Goal: Task Accomplishment & Management: Complete application form

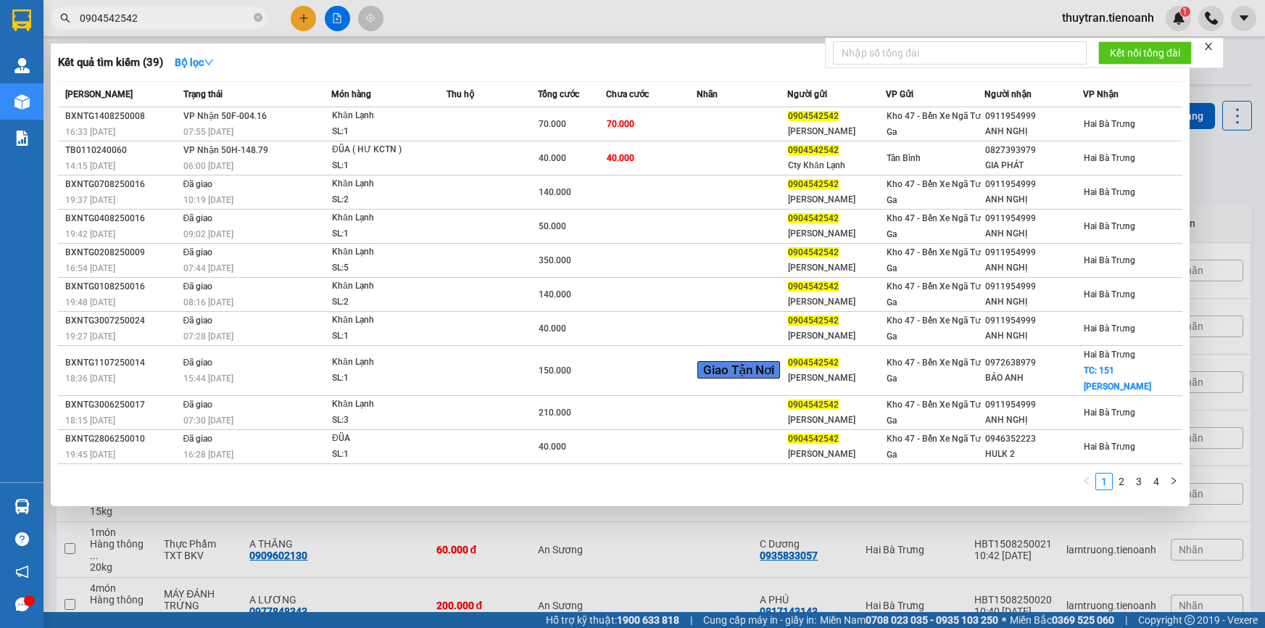
click at [125, 19] on input "0904542542" at bounding box center [165, 18] width 171 height 16
type input "0903113849"
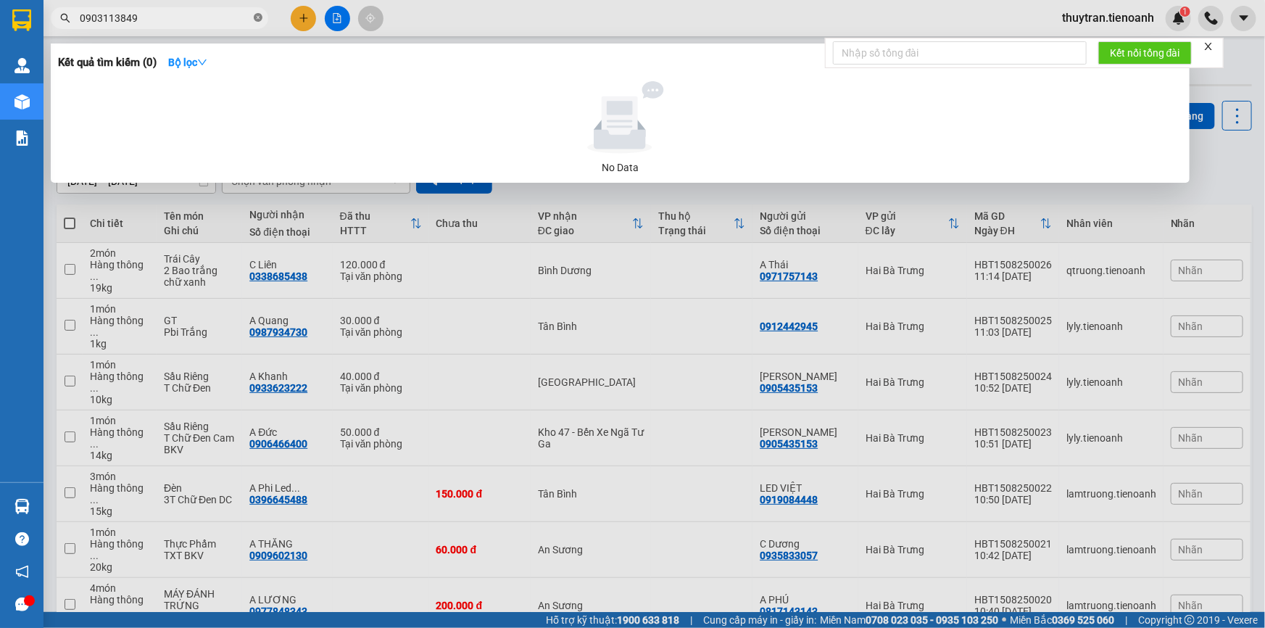
click at [256, 17] on icon "close-circle" at bounding box center [258, 17] width 9 height 9
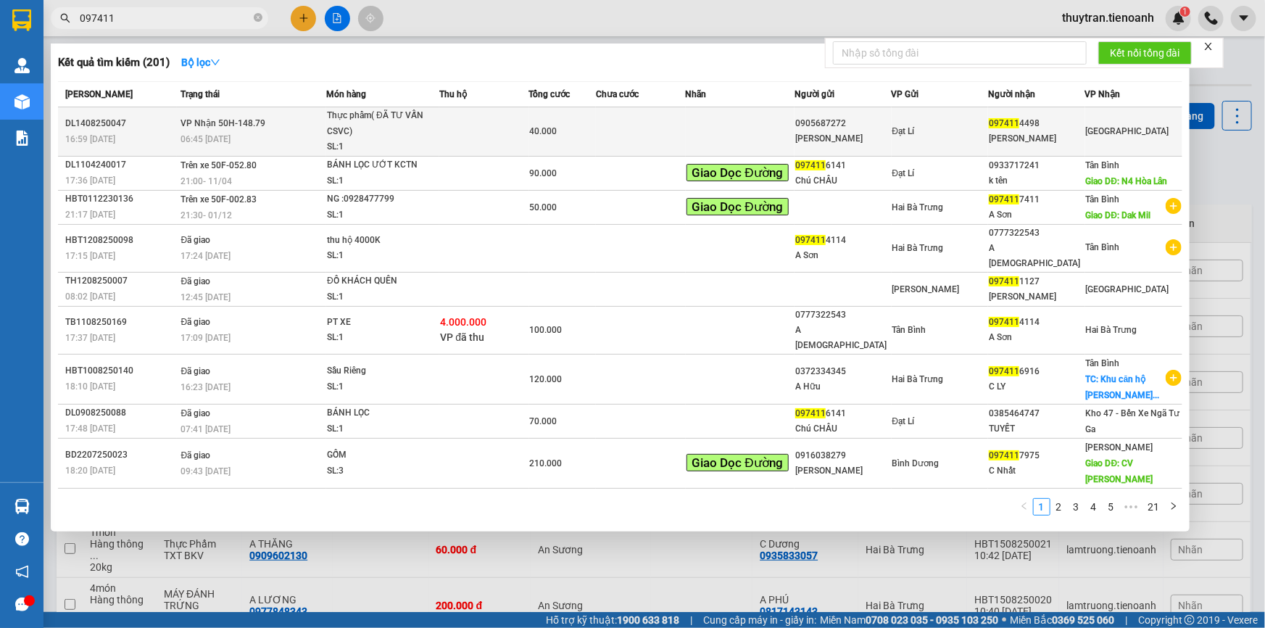
type input "097411"
click at [687, 142] on td at bounding box center [740, 131] width 109 height 49
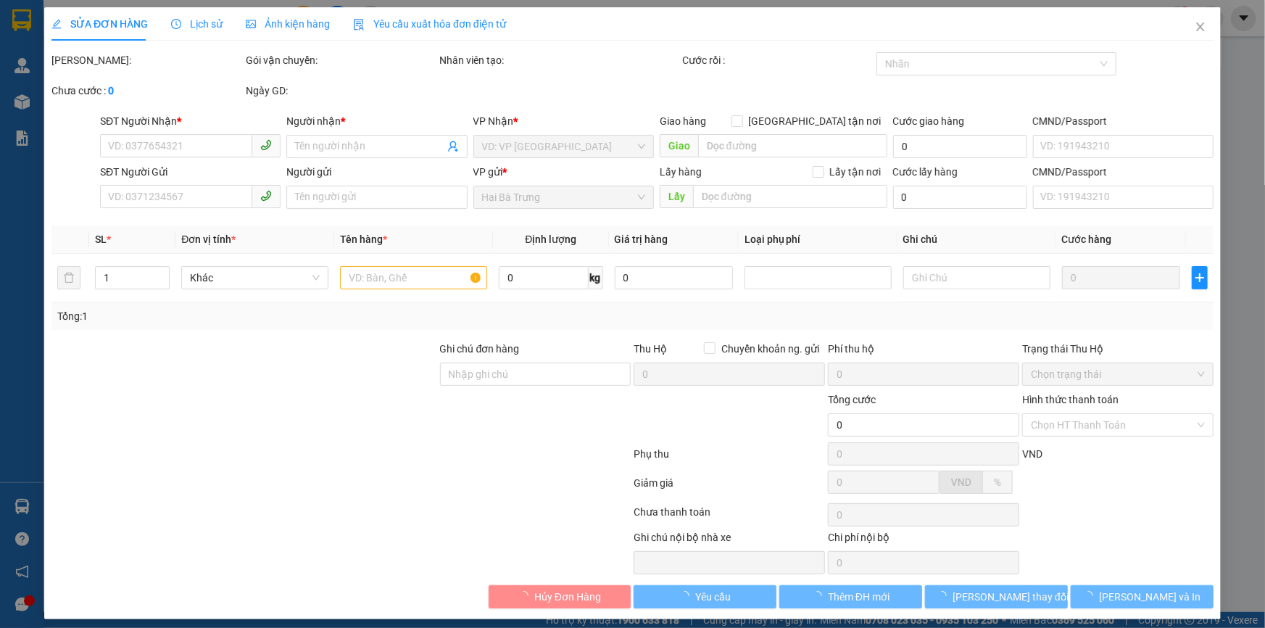
type input "0974114498"
type input "C Hồng"
type input "0905687272"
type input "BÁ TRI"
type input "240678737"
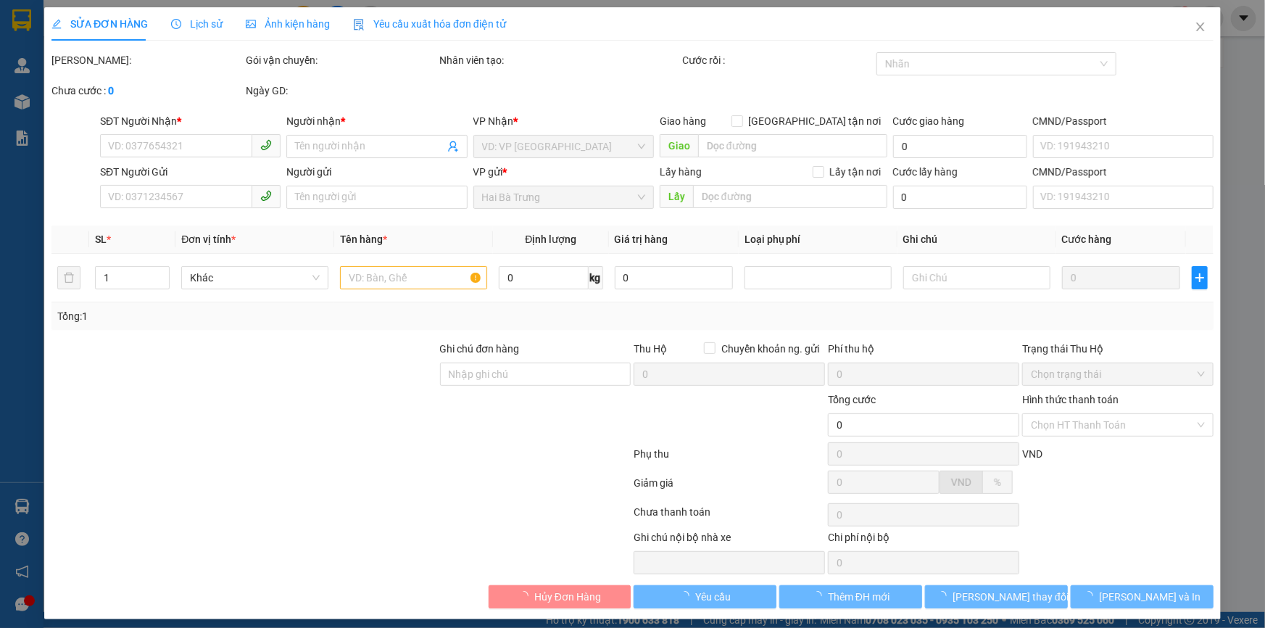
type input "40.000"
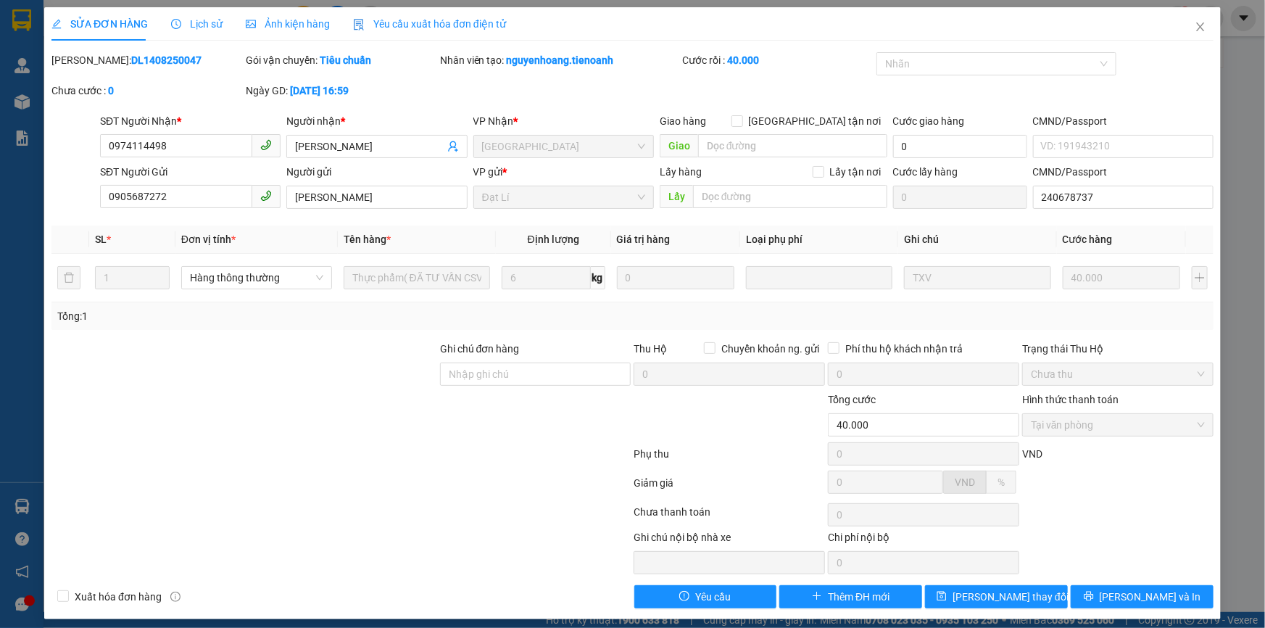
click at [196, 21] on span "Lịch sử" at bounding box center [196, 24] width 51 height 12
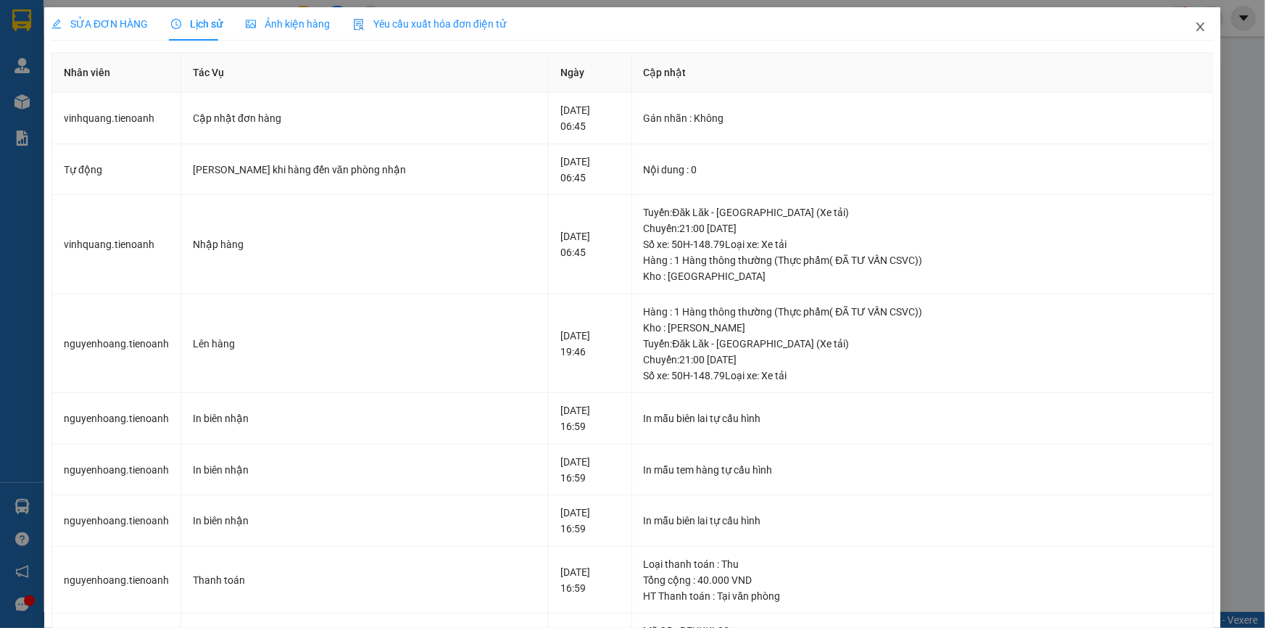
click at [1199, 31] on span "Close" at bounding box center [1200, 27] width 41 height 41
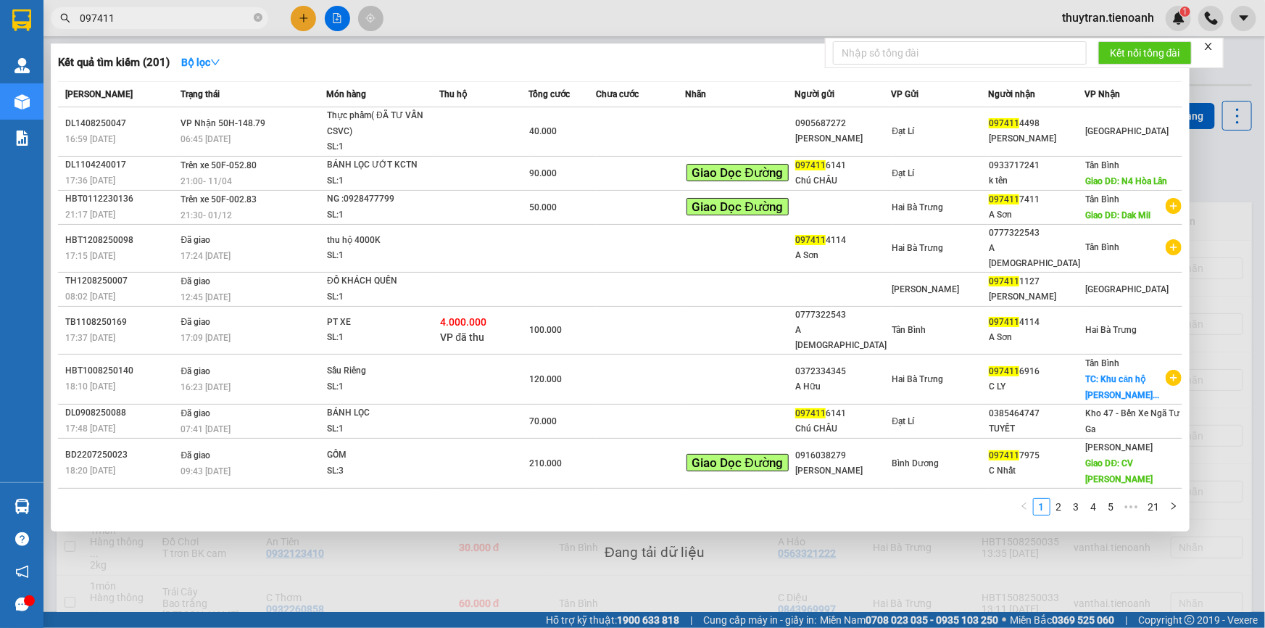
click at [96, 20] on input "097411" at bounding box center [165, 18] width 171 height 16
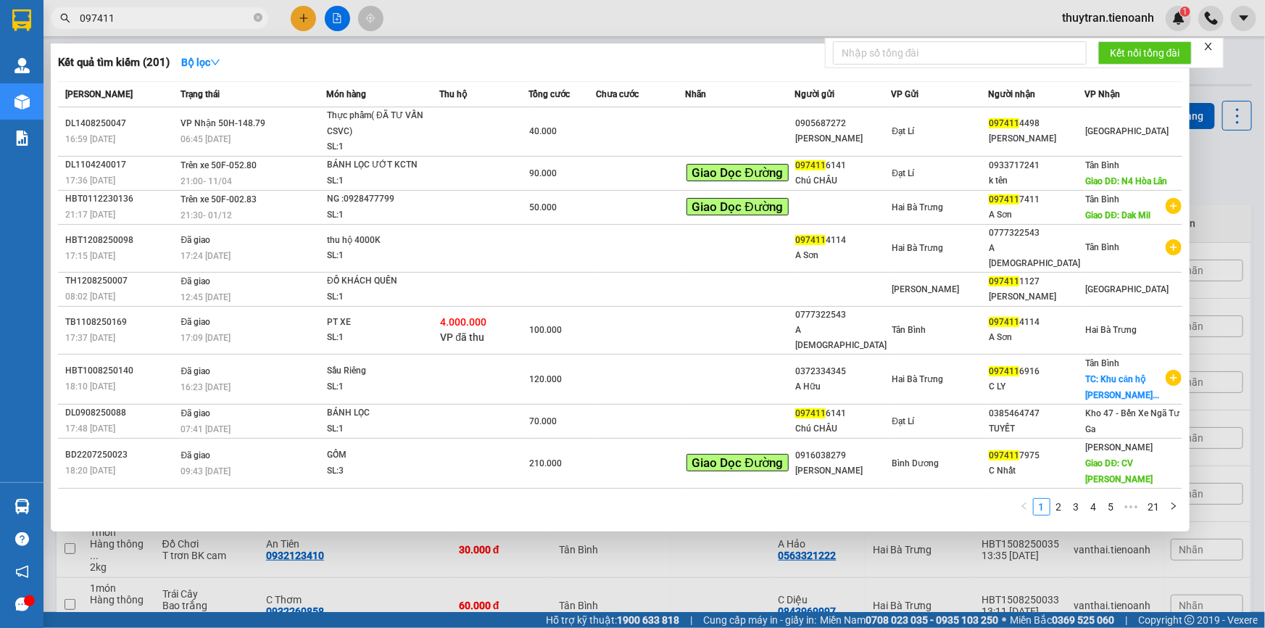
click at [96, 20] on input "097411" at bounding box center [165, 18] width 171 height 16
paste input "43292255"
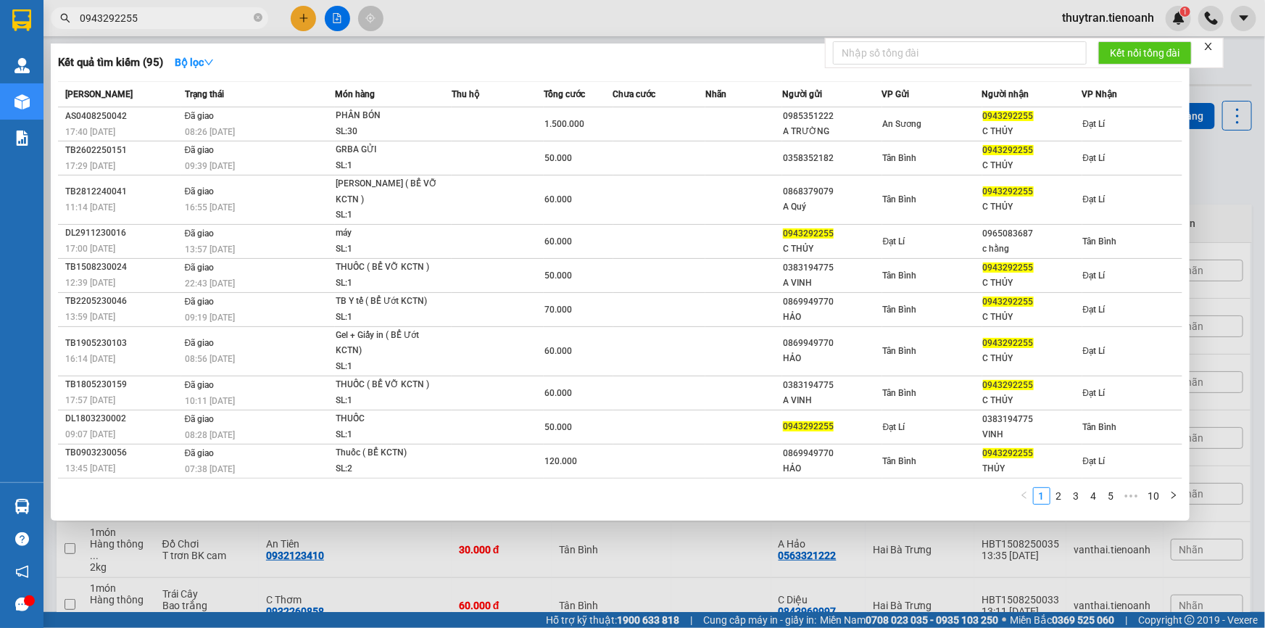
click at [158, 22] on input "0943292255" at bounding box center [165, 18] width 171 height 16
paste input "13152942"
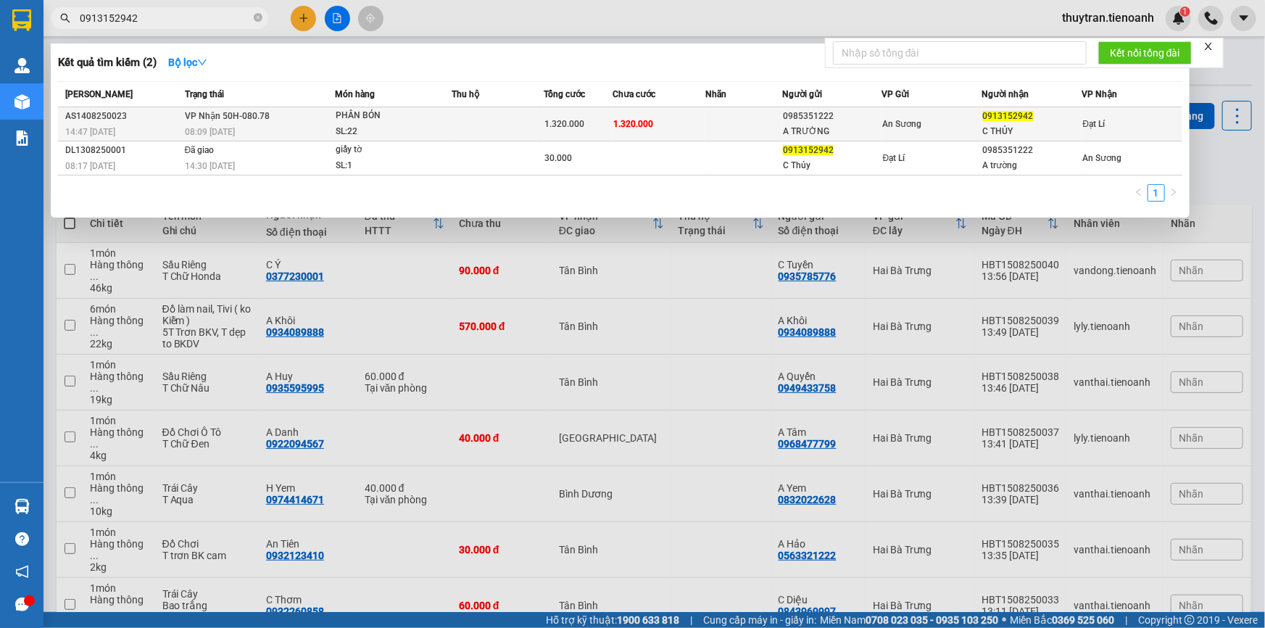
type input "0913152942"
click at [483, 130] on td at bounding box center [498, 124] width 92 height 34
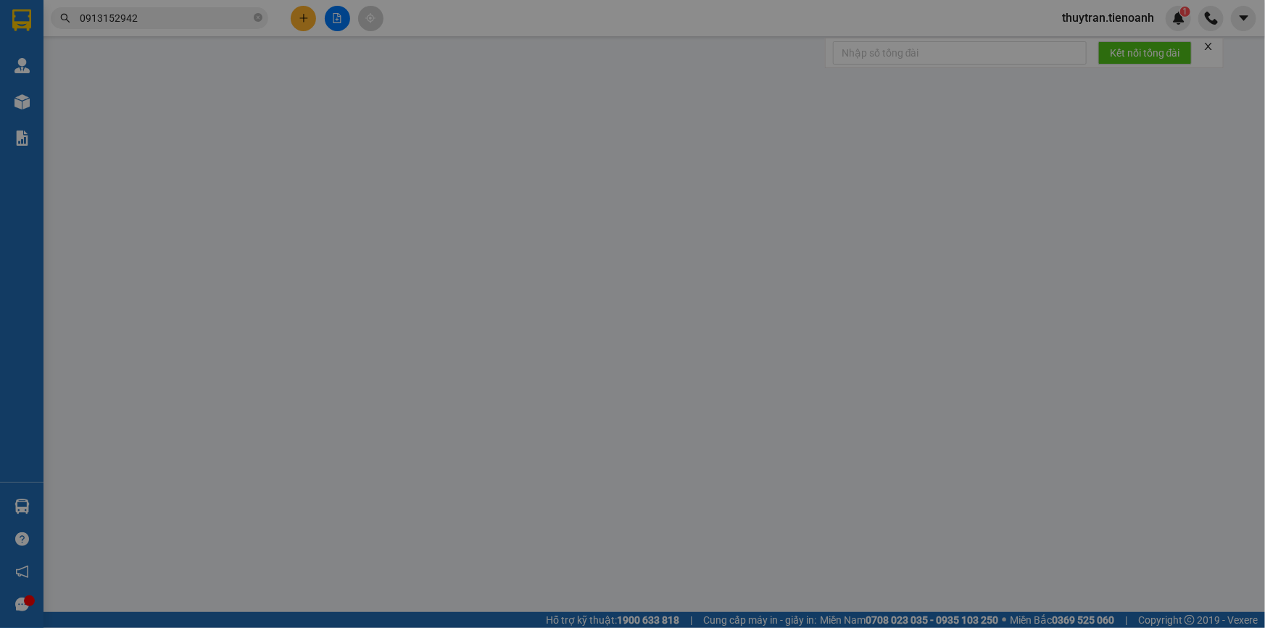
type input "0913152942"
type input "C THỦY"
type input "0985351222"
type input "A TRƯỜNG"
type input "1.320.000"
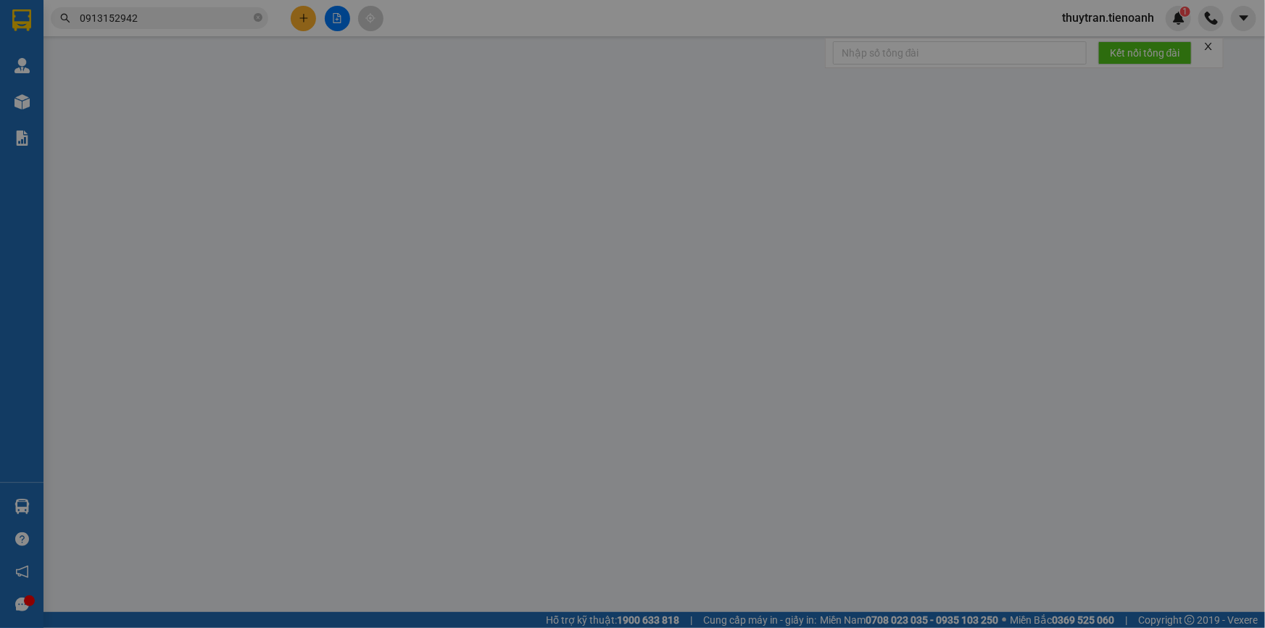
type input "1.320.000"
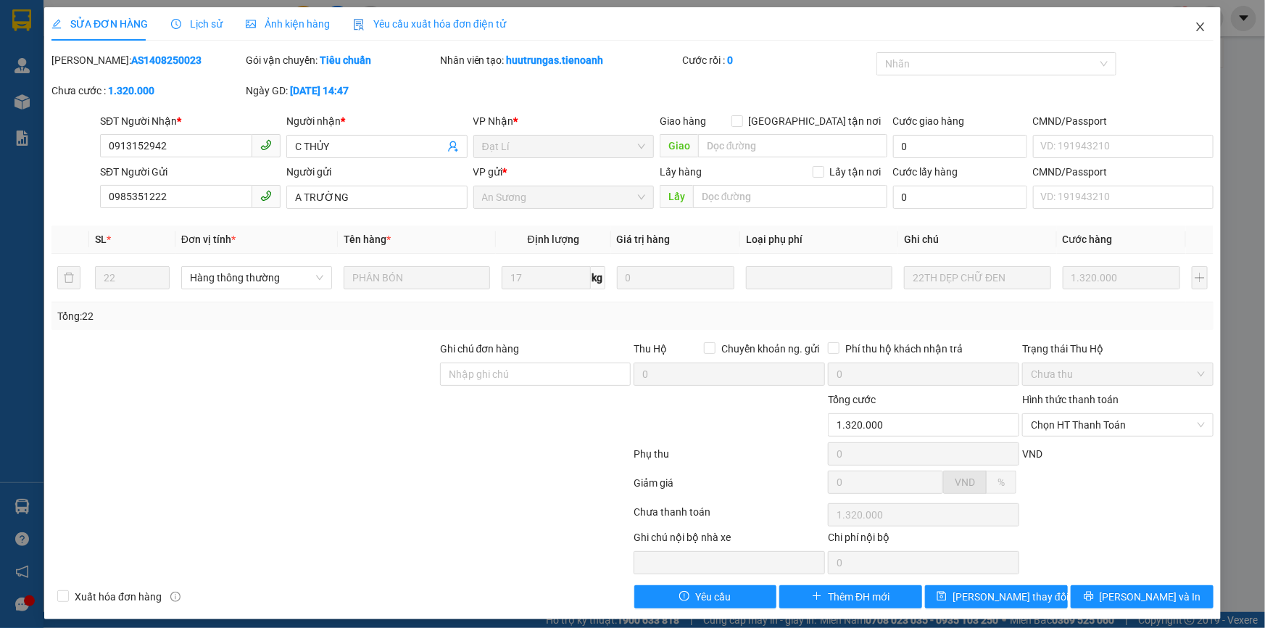
click at [1199, 24] on span "Close" at bounding box center [1200, 27] width 41 height 41
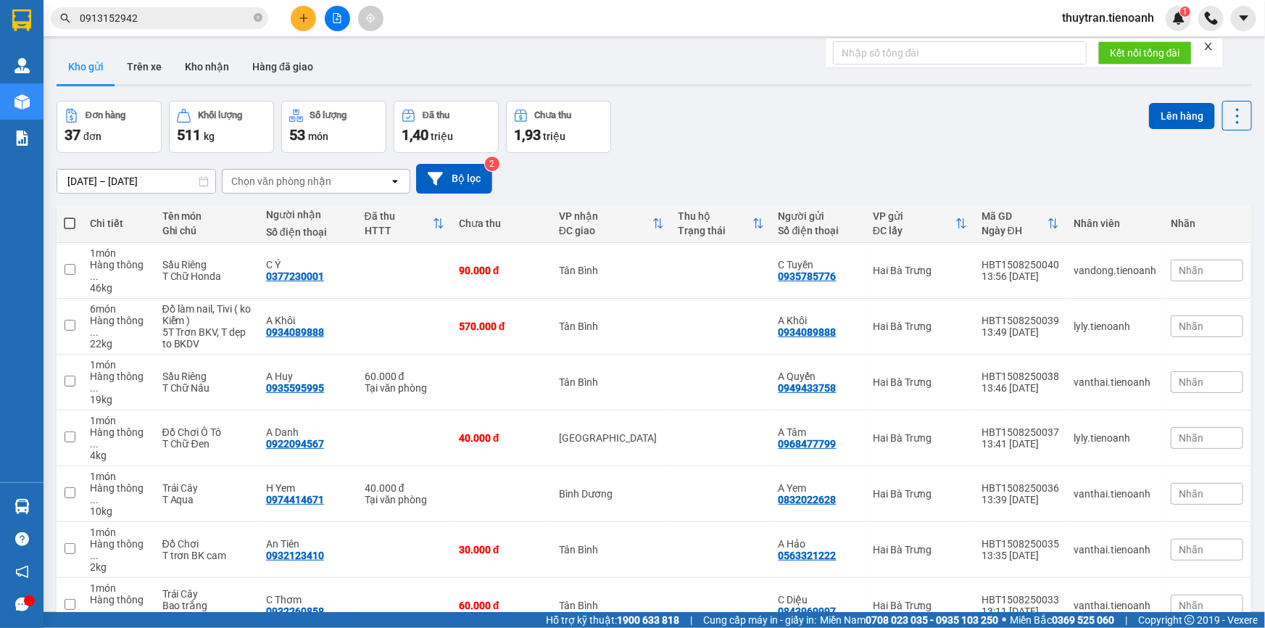
click at [151, 18] on input "0913152942" at bounding box center [165, 18] width 171 height 16
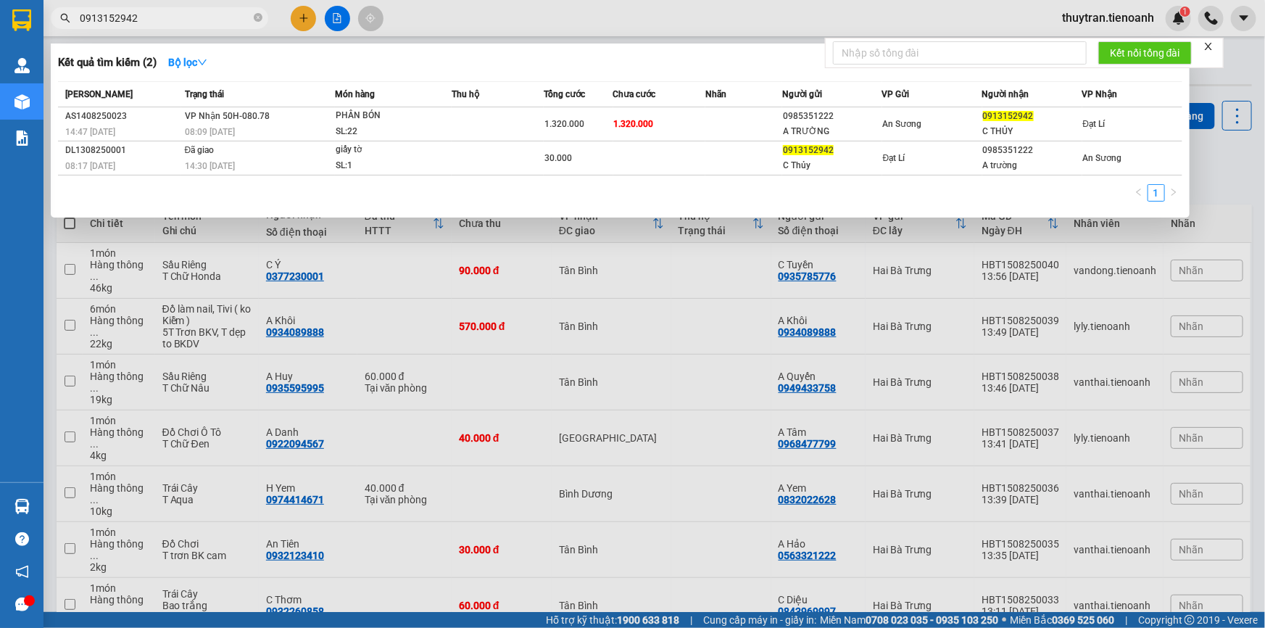
click at [145, 14] on input "0913152942" at bounding box center [165, 18] width 171 height 16
click at [96, 21] on input "0913152942" at bounding box center [165, 18] width 171 height 16
paste input "43292255"
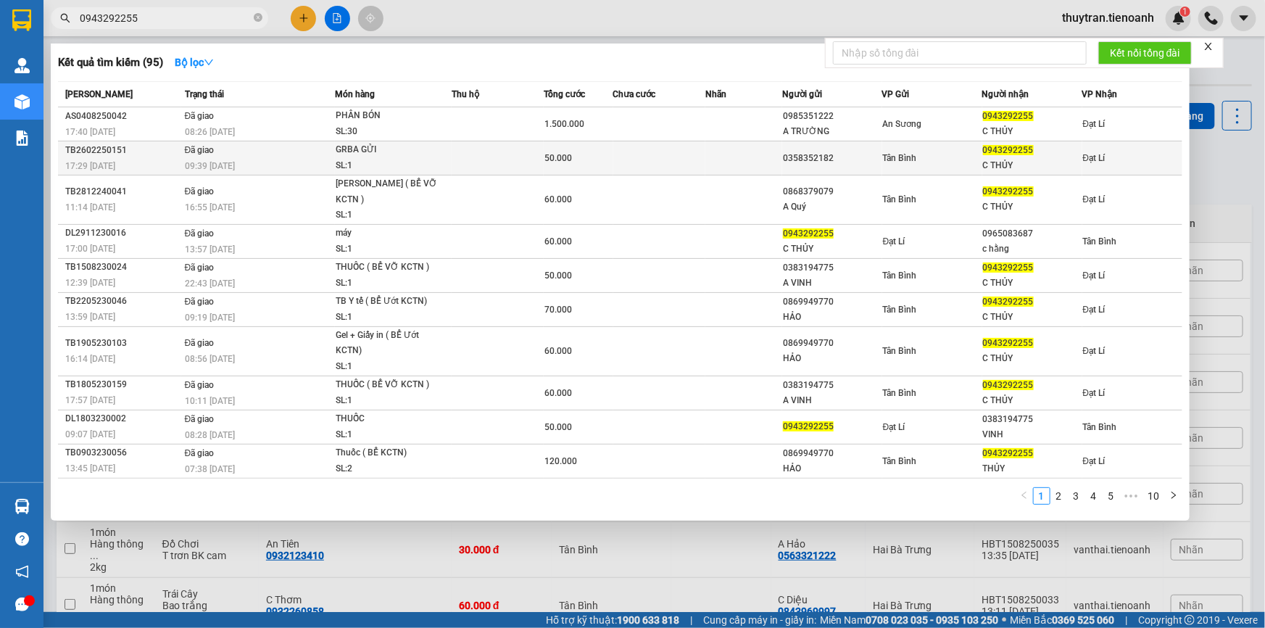
type input "0943292255"
click at [388, 165] on div "SL: 1" at bounding box center [390, 166] width 109 height 16
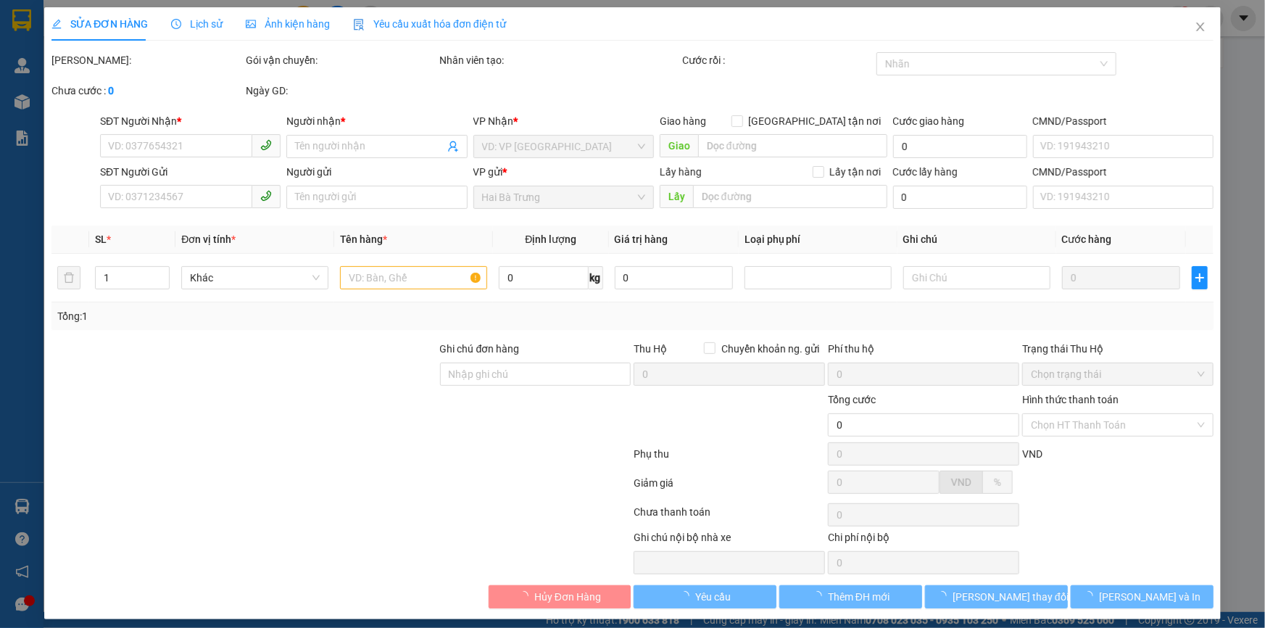
type input "0943292255"
type input "C THỦY"
type input "0358352182"
type input "50.000"
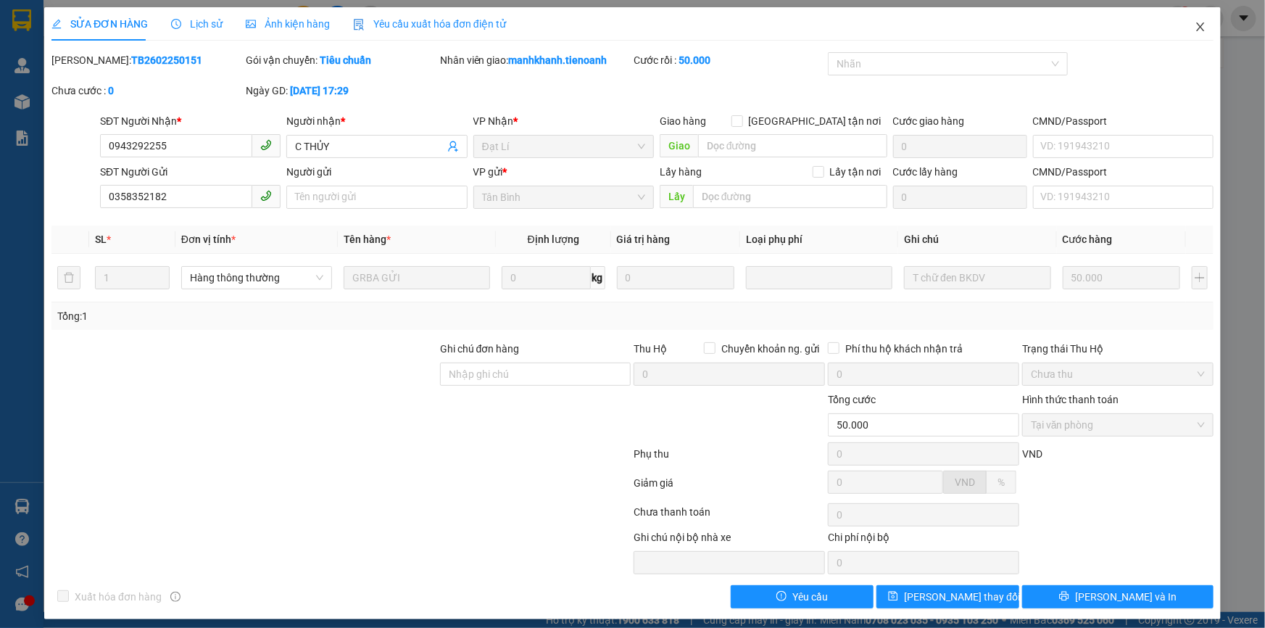
click at [1181, 29] on span "Close" at bounding box center [1200, 27] width 41 height 41
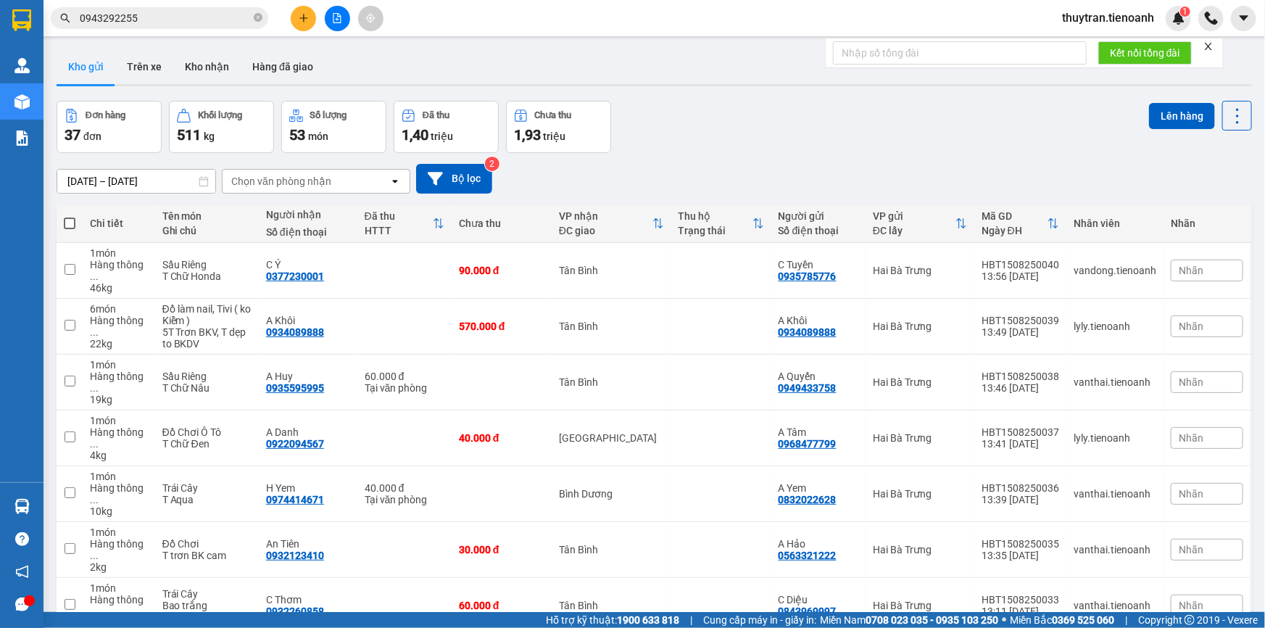
click at [141, 8] on span "0943292255" at bounding box center [159, 18] width 217 height 22
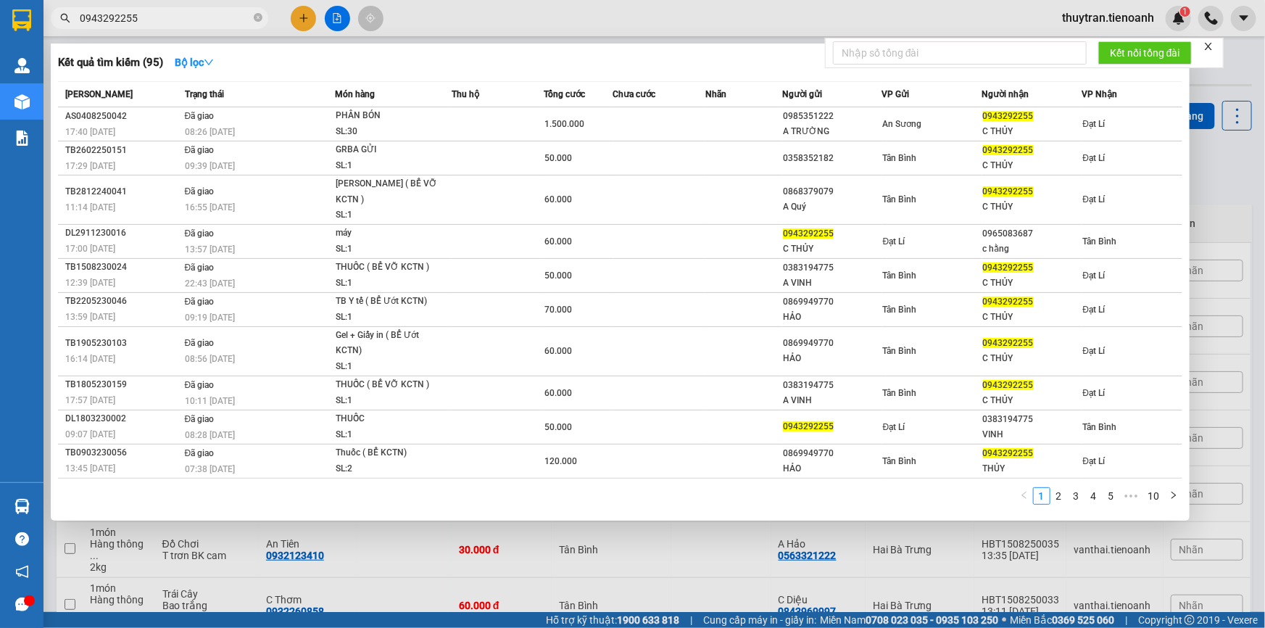
click at [143, 15] on input "0943292255" at bounding box center [165, 18] width 171 height 16
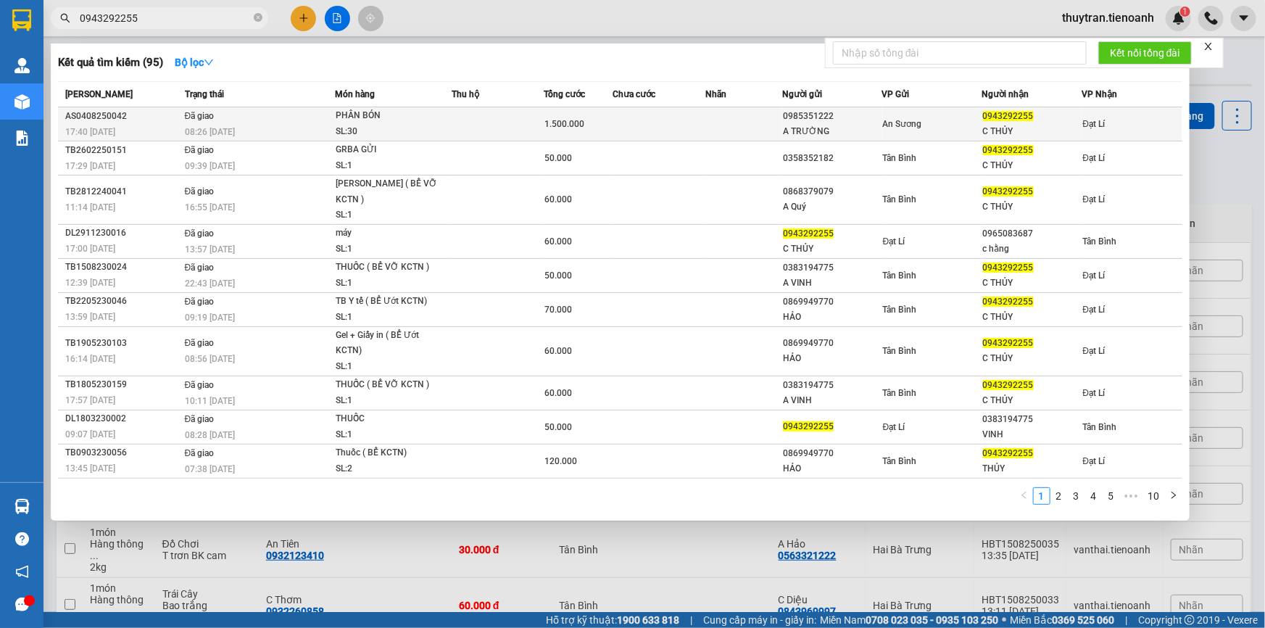
click at [288, 124] on div "08:26 - 05/08" at bounding box center [259, 132] width 149 height 16
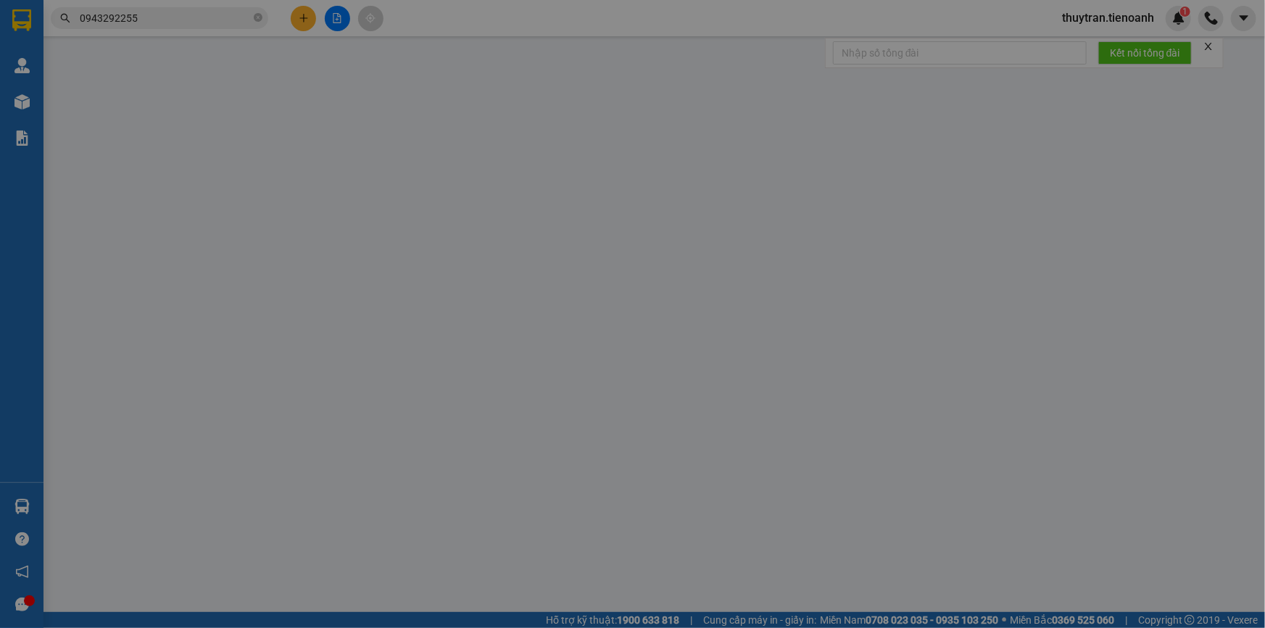
type input "0943292255"
type input "C THỦY"
type input "0985351222"
type input "A TRƯỜNG"
type input "1.500.000"
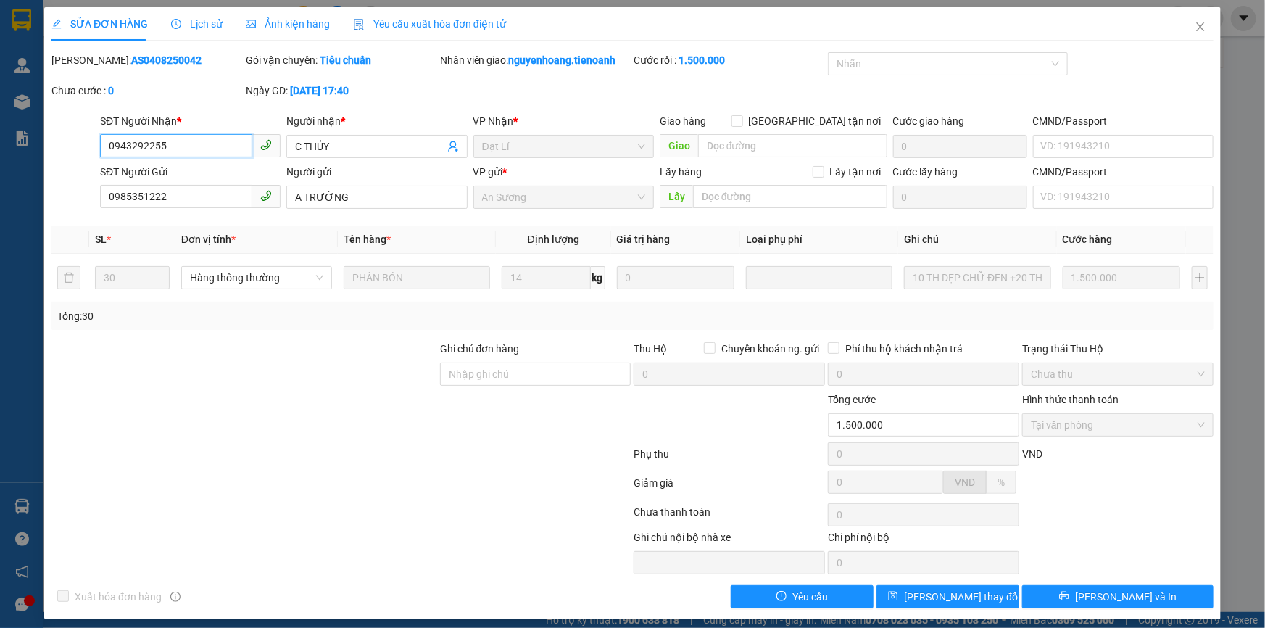
click at [152, 146] on input "0943292255" at bounding box center [176, 145] width 152 height 23
click at [153, 145] on input "0943292255" at bounding box center [176, 145] width 152 height 23
click at [1196, 28] on icon "close" at bounding box center [1200, 27] width 12 height 12
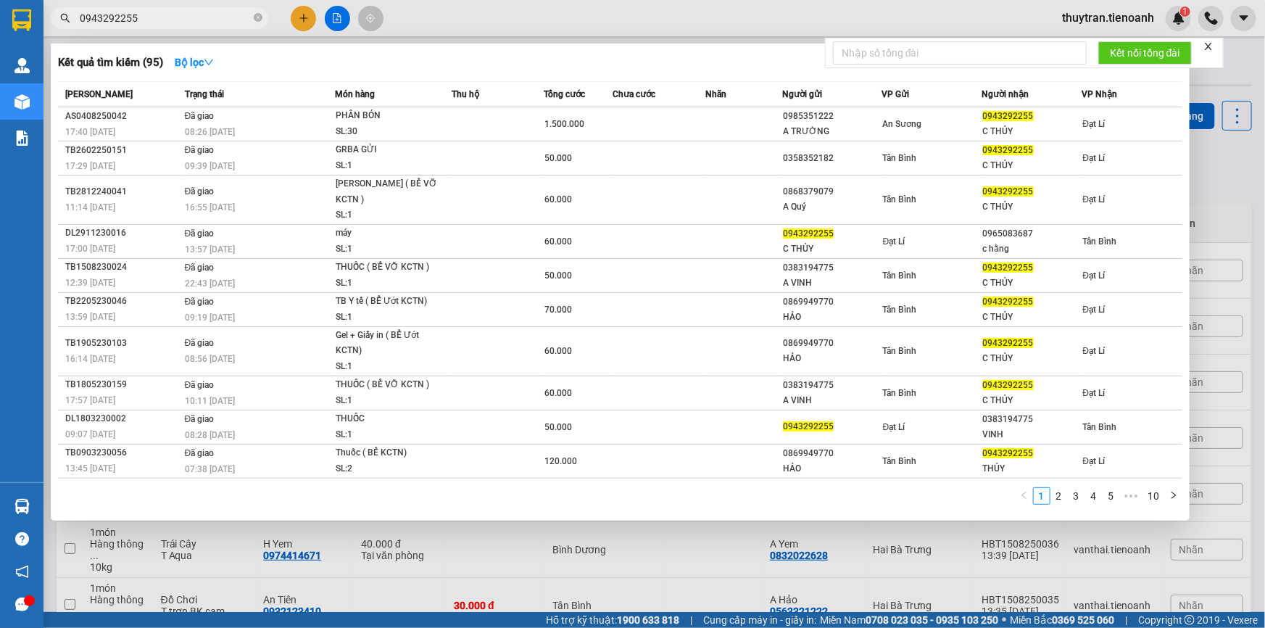
click at [142, 17] on input "0943292255" at bounding box center [165, 18] width 171 height 16
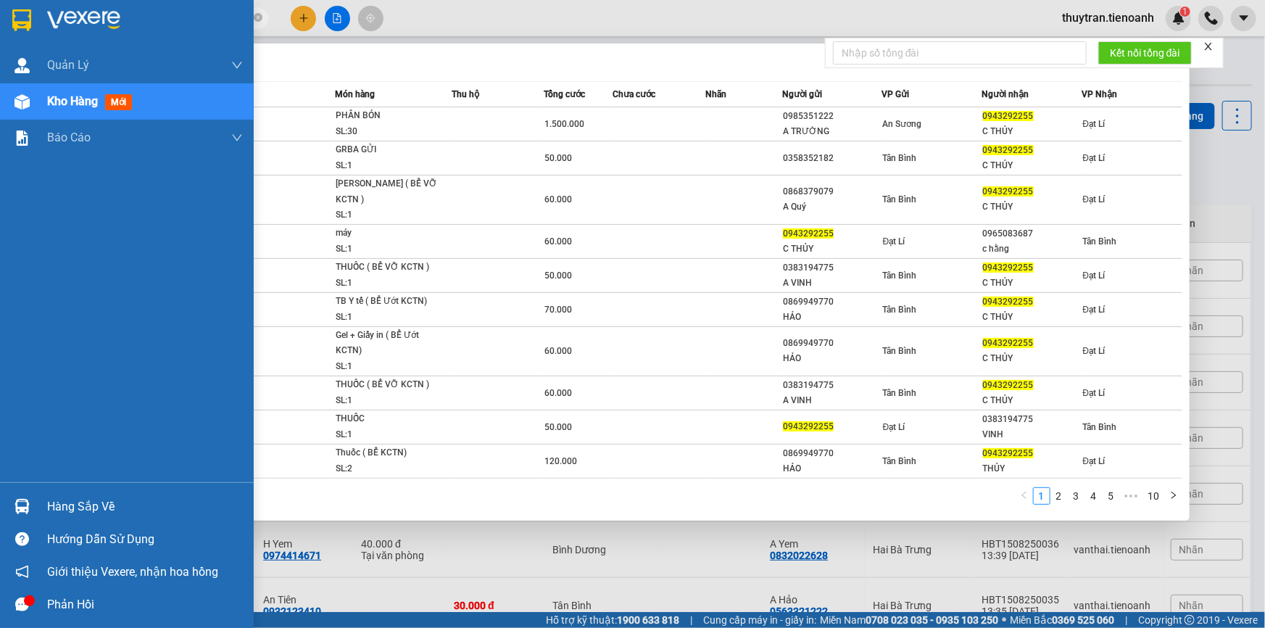
drag, startPoint x: 180, startPoint y: 14, endPoint x: 21, endPoint y: 23, distance: 159.7
click at [21, 23] on section "Kết quả tìm kiếm ( 95 ) Bộ lọc Mã ĐH Trạng thái Món hàng Thu hộ Tổng cước Chưa …" at bounding box center [632, 314] width 1265 height 628
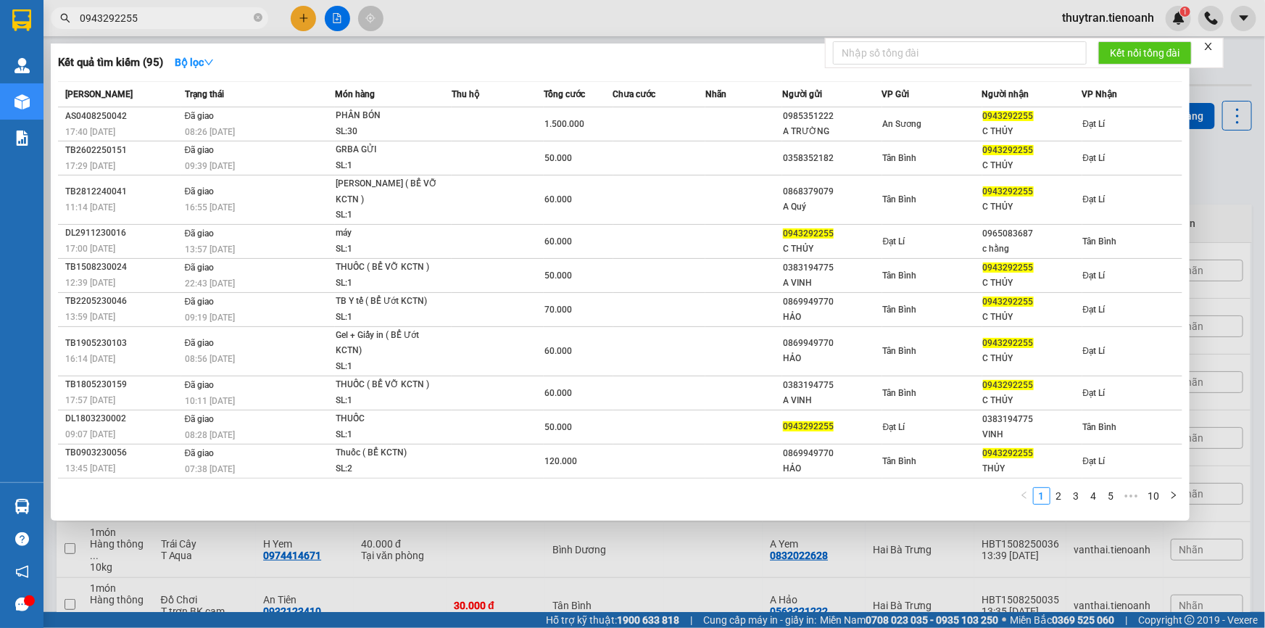
paste input "08628354"
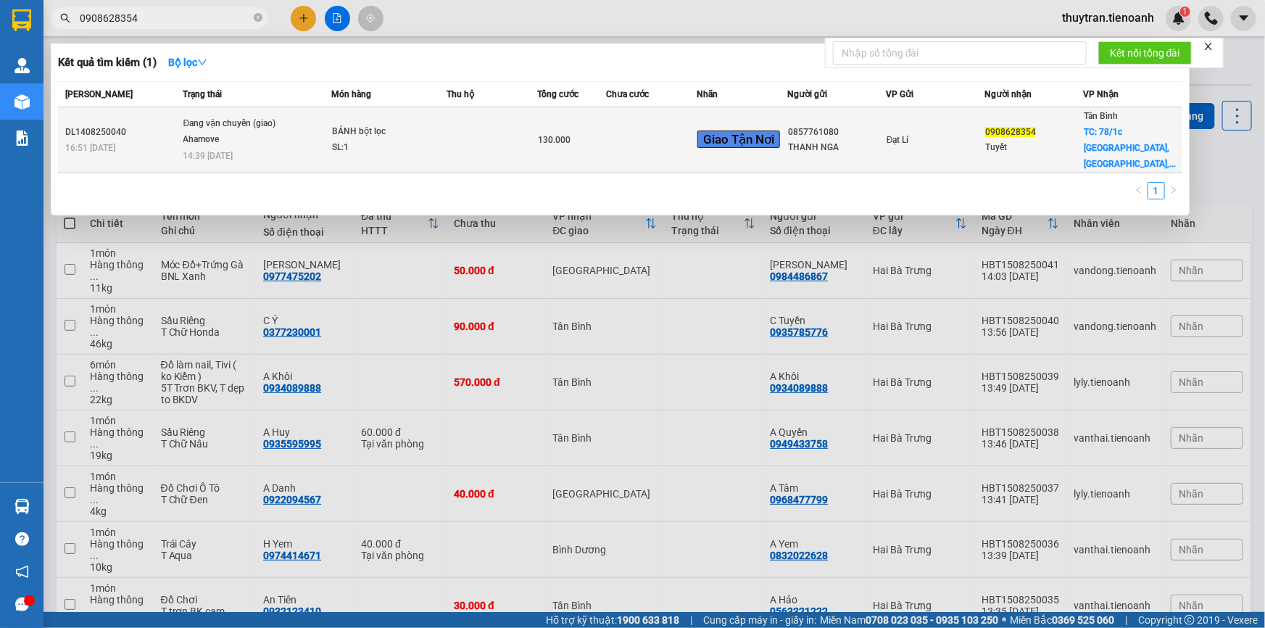
type input "0908628354"
click at [456, 138] on td at bounding box center [491, 140] width 91 height 66
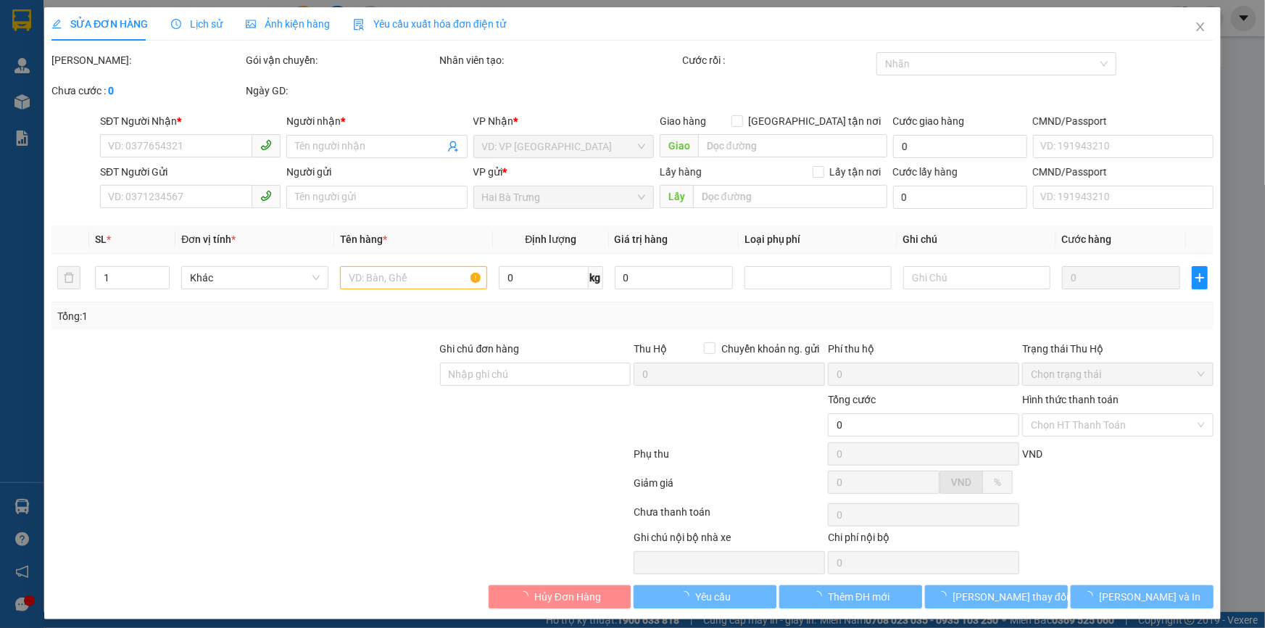
type input "0908628354"
type input "Tuyết"
checkbox input "true"
type input "78/1c Bình Lợi, phường 13, Bình Thạnh, Hồ Chí Minh"
type input "0857761080"
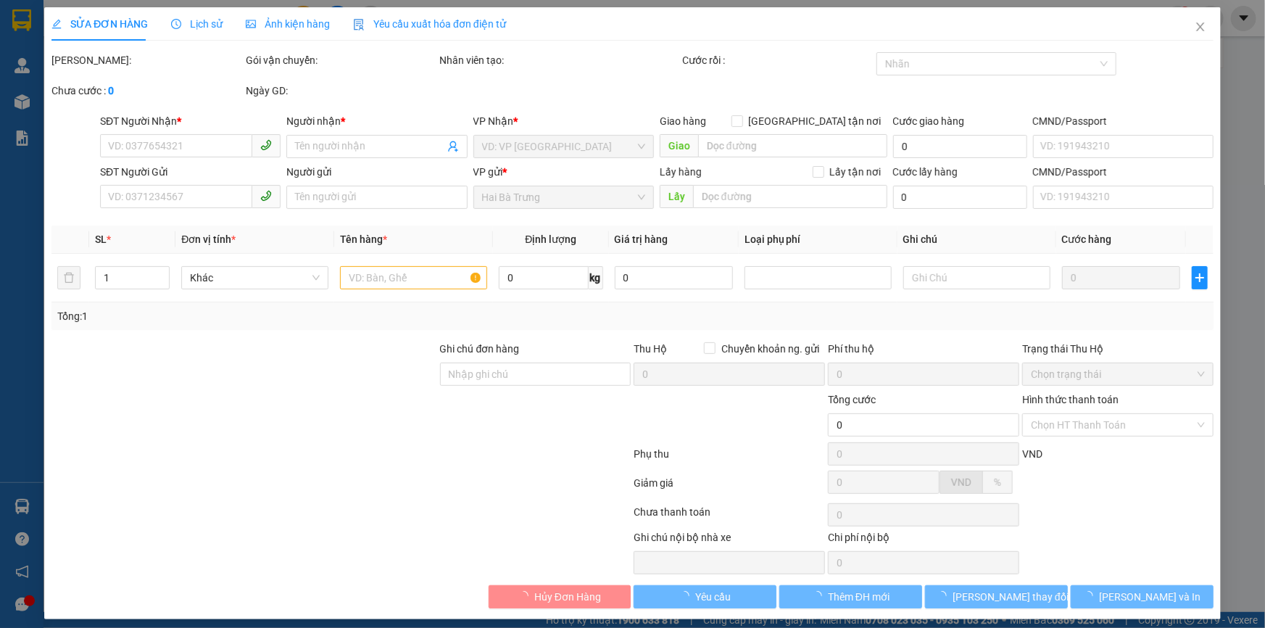
type input "THANH NGA"
type input "241040185"
type input "130.000"
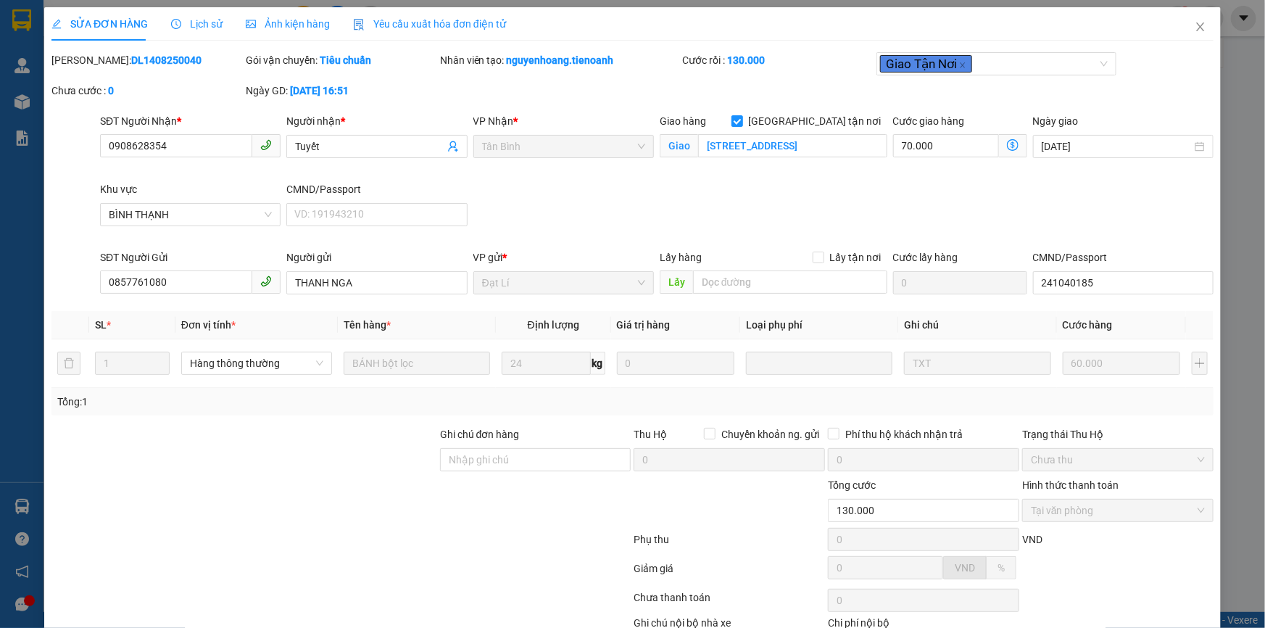
click at [196, 31] on div "Lịch sử" at bounding box center [196, 24] width 51 height 16
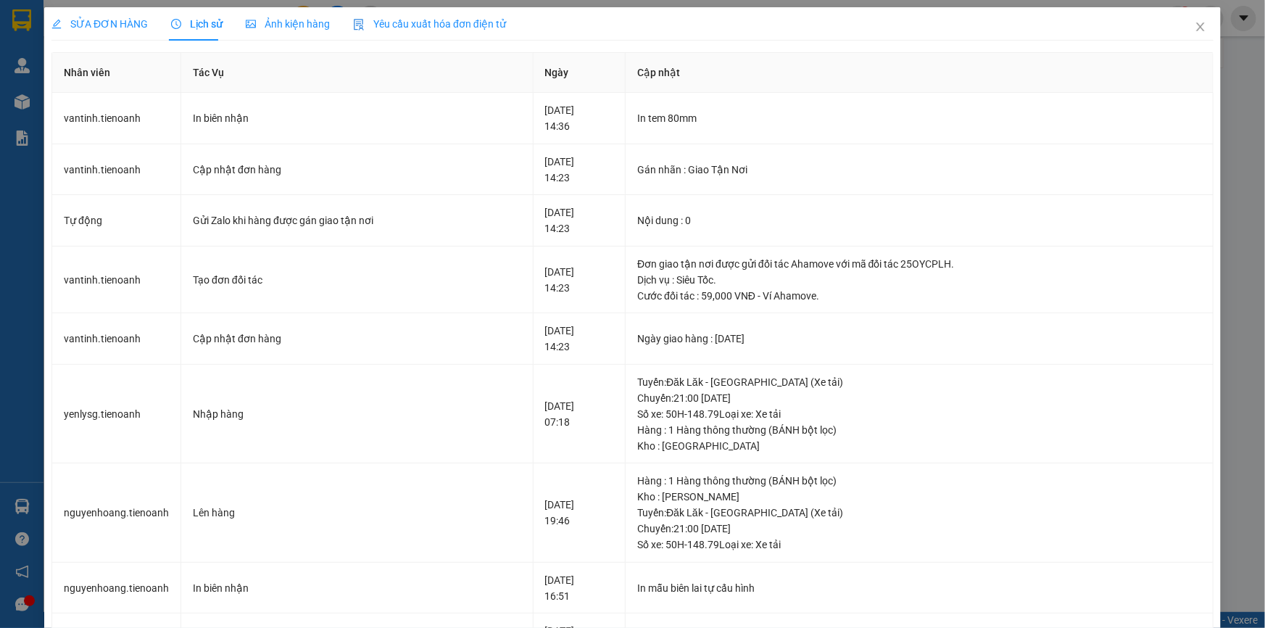
click at [109, 20] on span "SỬA ĐƠN HÀNG" at bounding box center [99, 24] width 96 height 12
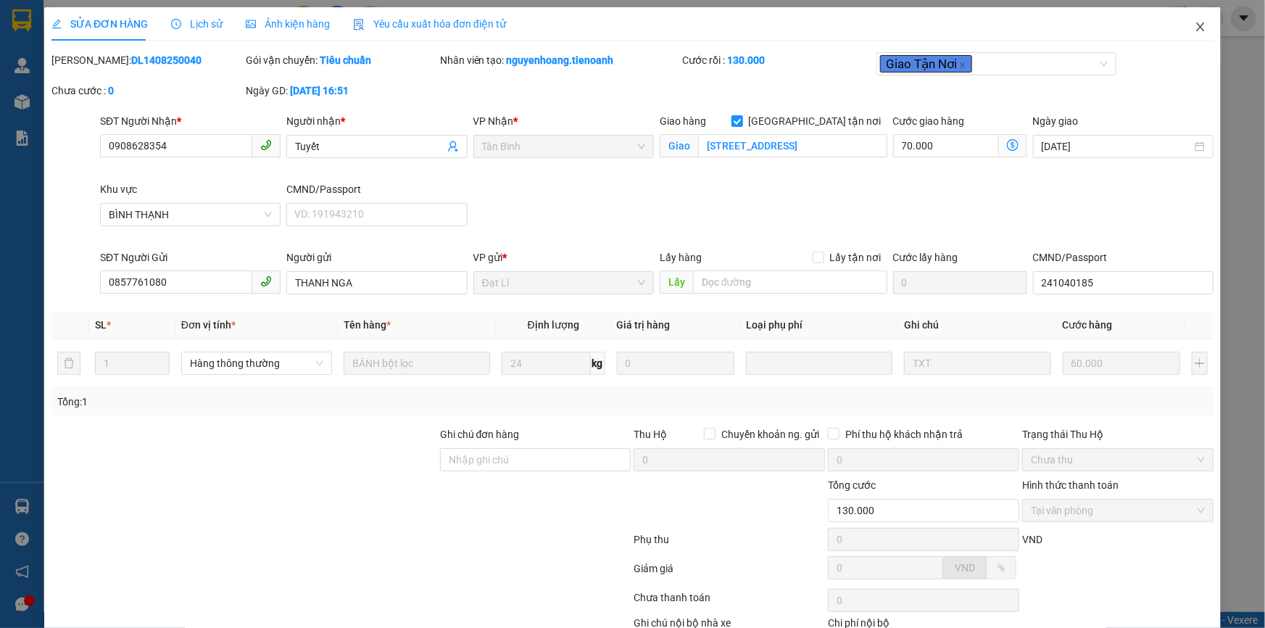
click at [1194, 30] on icon "close" at bounding box center [1200, 27] width 12 height 12
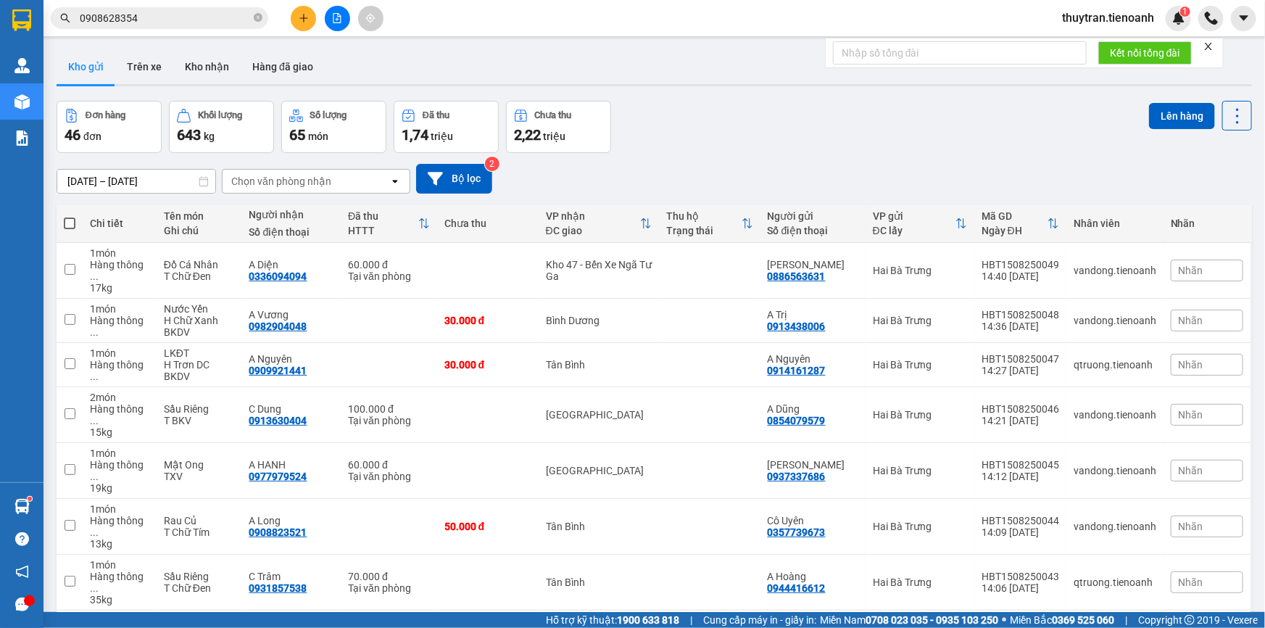
click at [145, 18] on input "0908628354" at bounding box center [165, 18] width 171 height 16
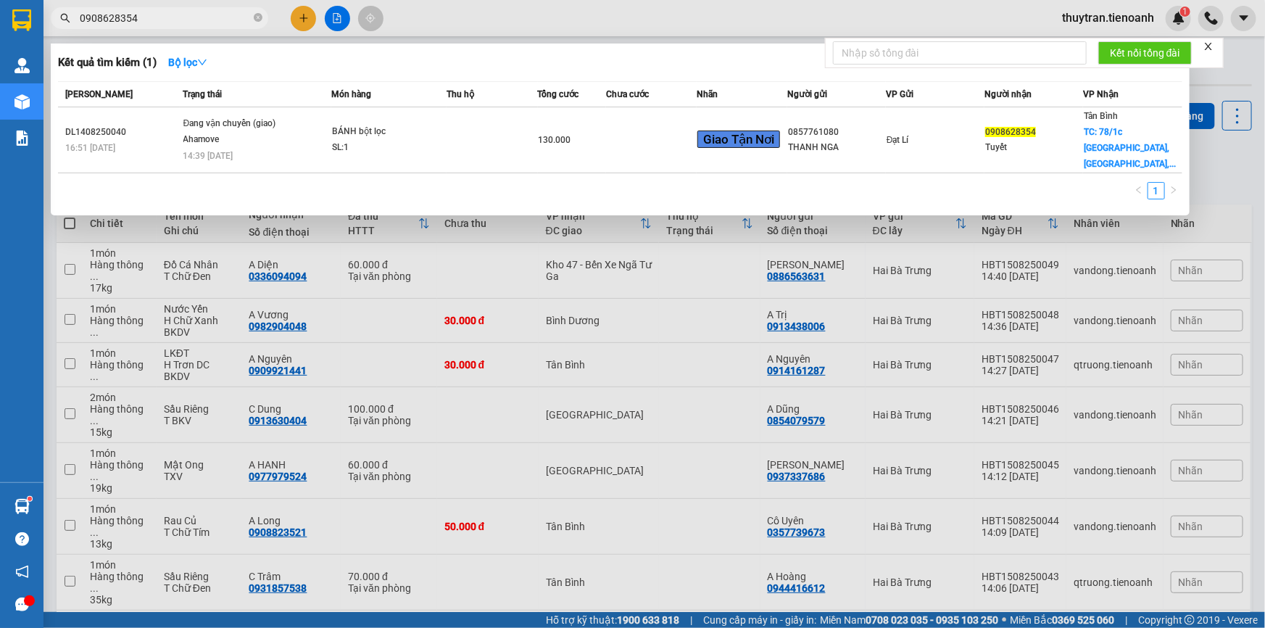
click at [145, 18] on input "0908628354" at bounding box center [165, 18] width 171 height 16
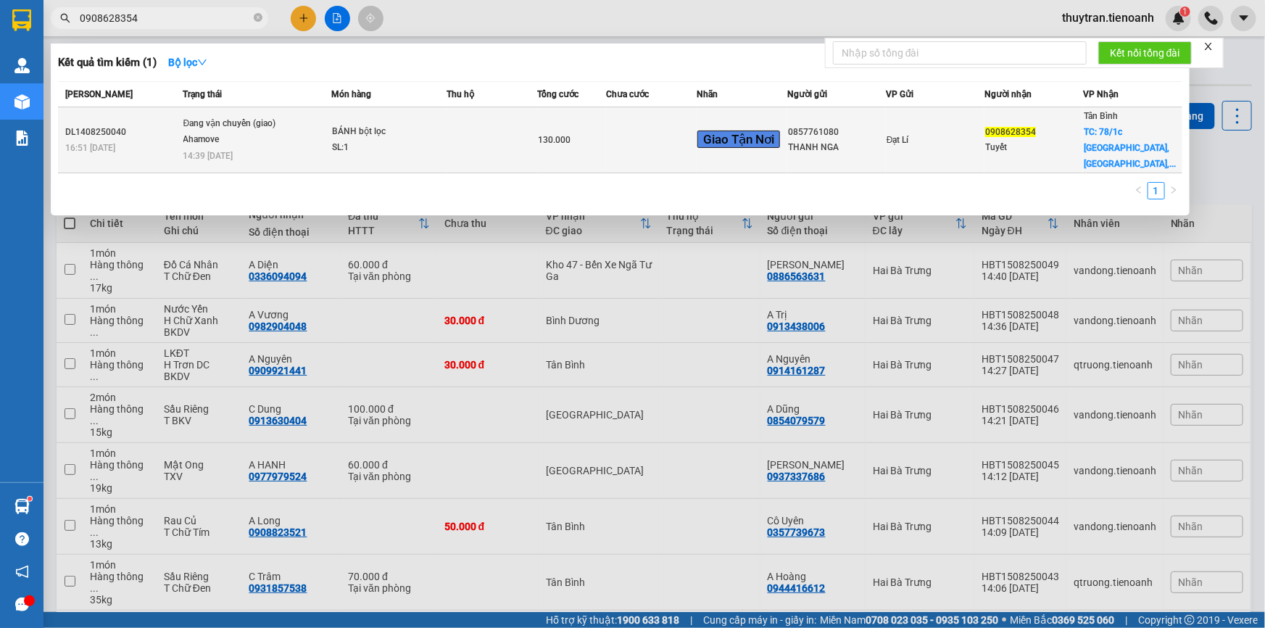
click at [415, 145] on div "SL: 1" at bounding box center [386, 148] width 109 height 16
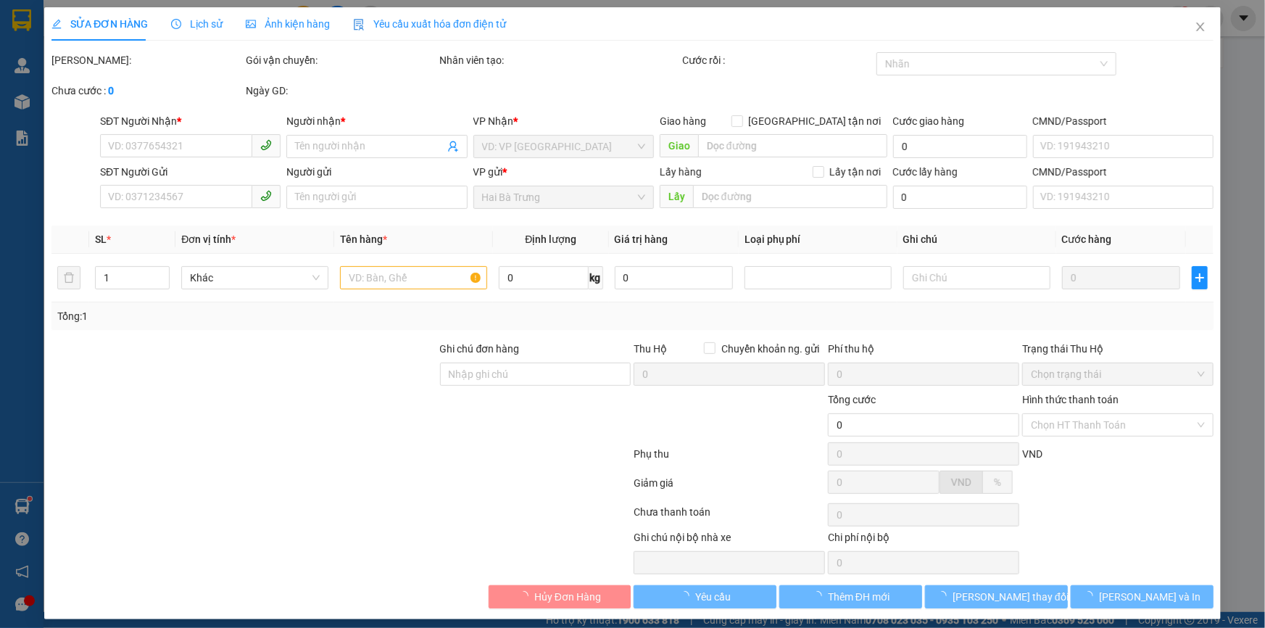
type input "0908628354"
type input "Tuyết"
checkbox input "true"
type input "78/1c Bình Lợi, phường 13, Bình Thạnh, Hồ Chí Minh"
type input "0857761080"
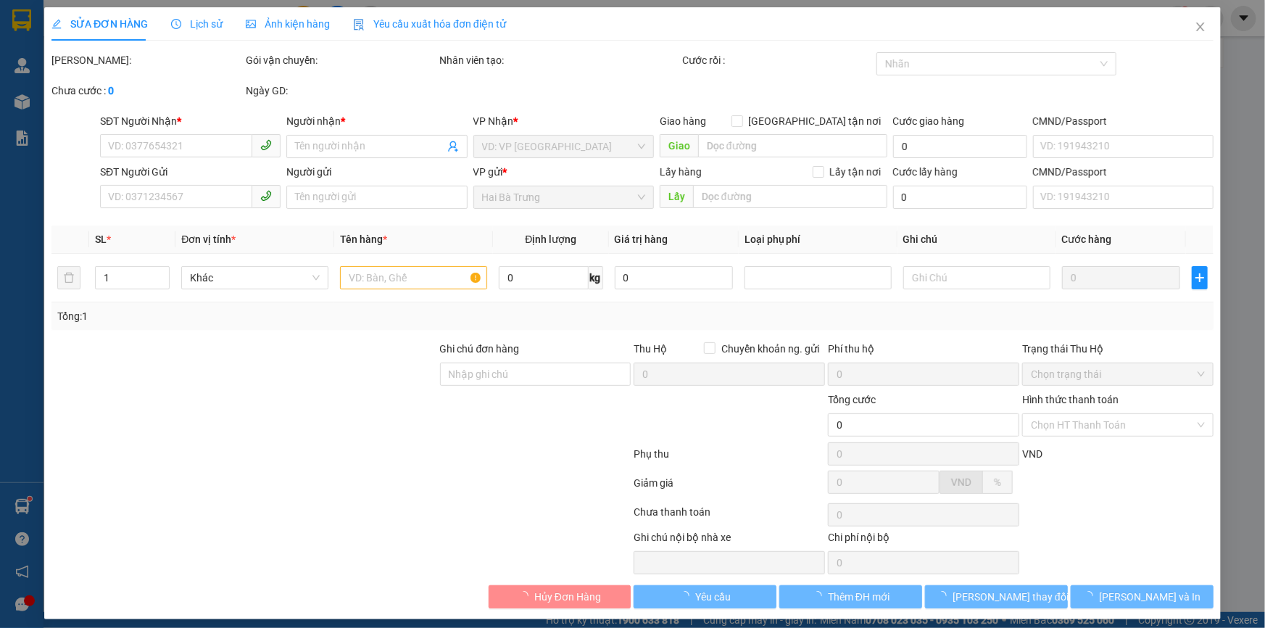
type input "THANH NGA"
type input "241040185"
type input "130.000"
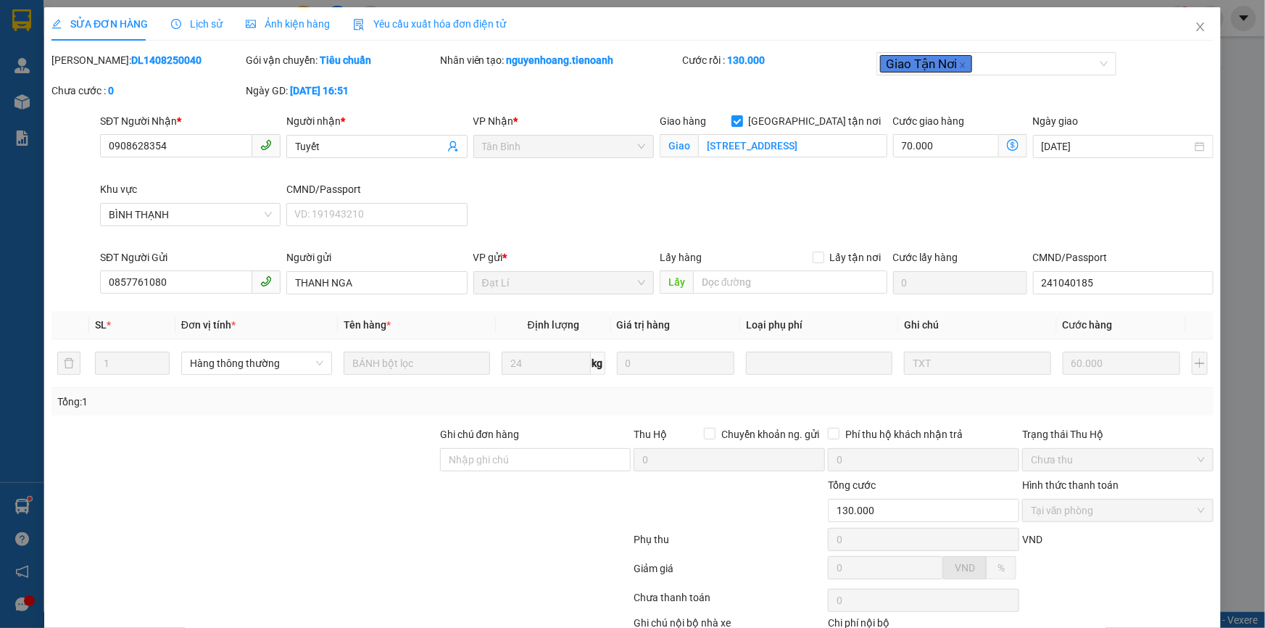
click at [195, 26] on span "Lịch sử" at bounding box center [196, 24] width 51 height 12
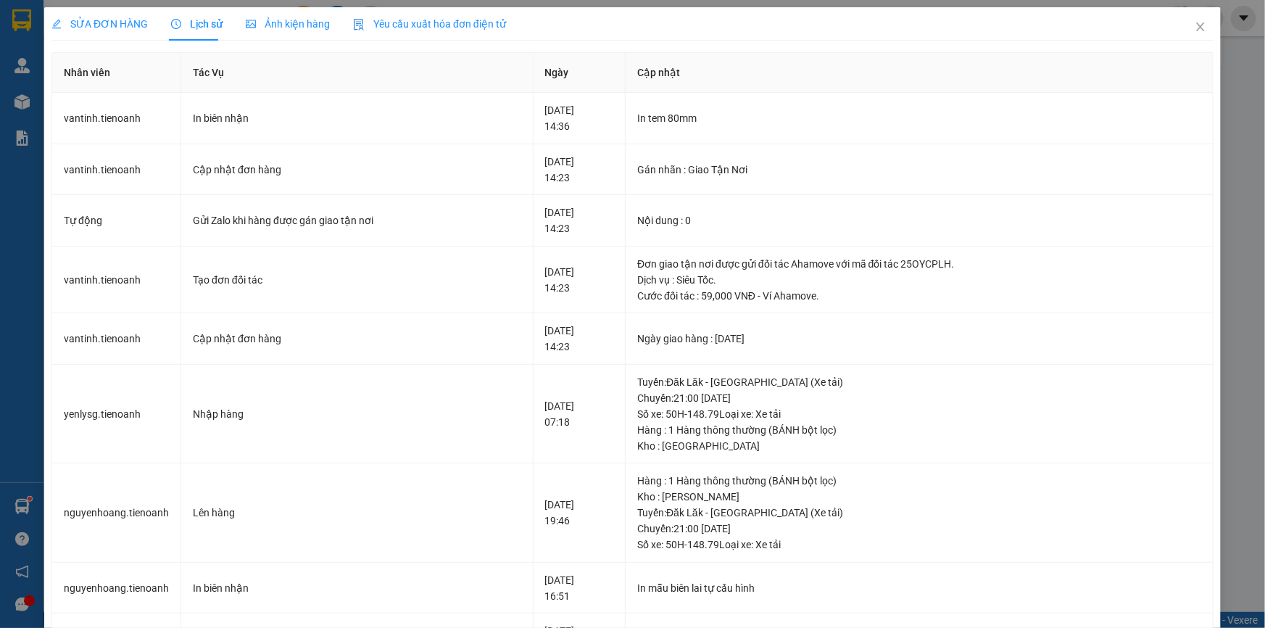
click at [122, 27] on span "SỬA ĐƠN HÀNG" at bounding box center [99, 24] width 96 height 12
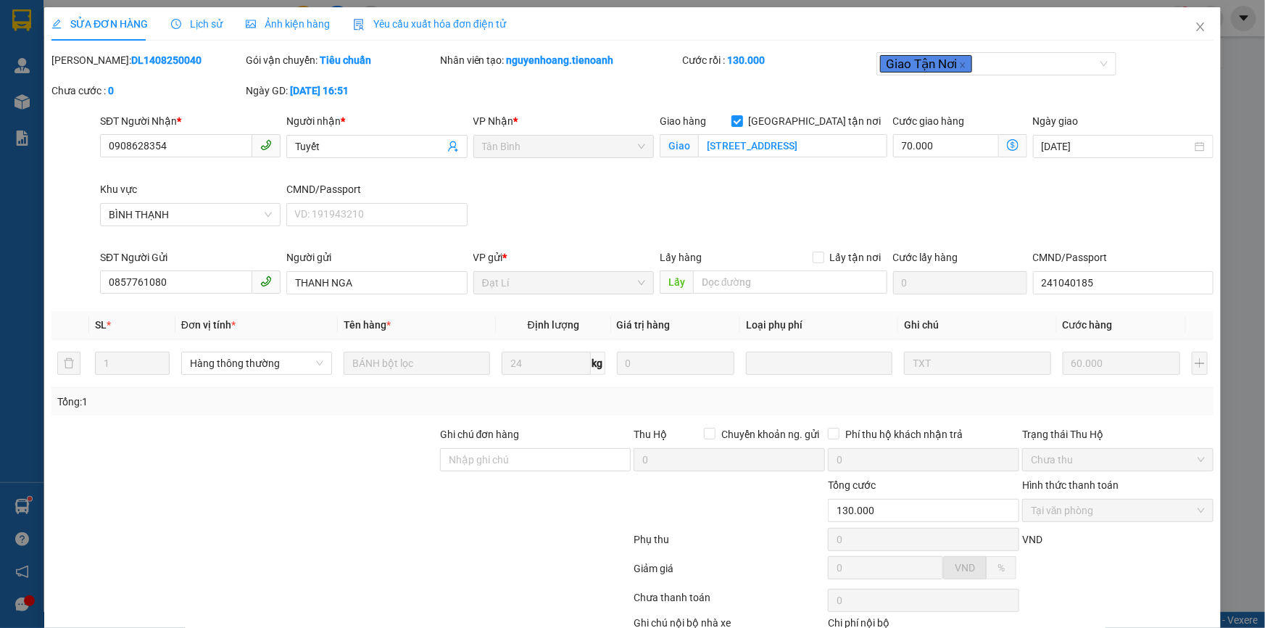
click at [206, 26] on span "Lịch sử" at bounding box center [196, 24] width 51 height 12
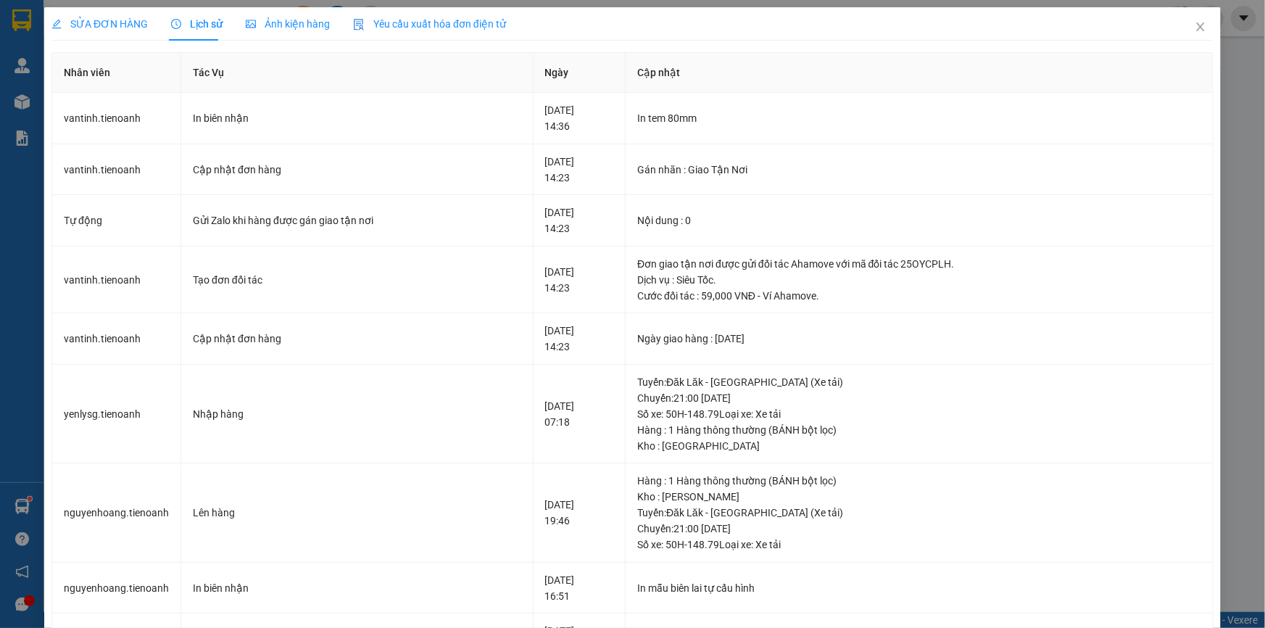
click at [109, 27] on span "SỬA ĐƠN HÀNG" at bounding box center [99, 24] width 96 height 12
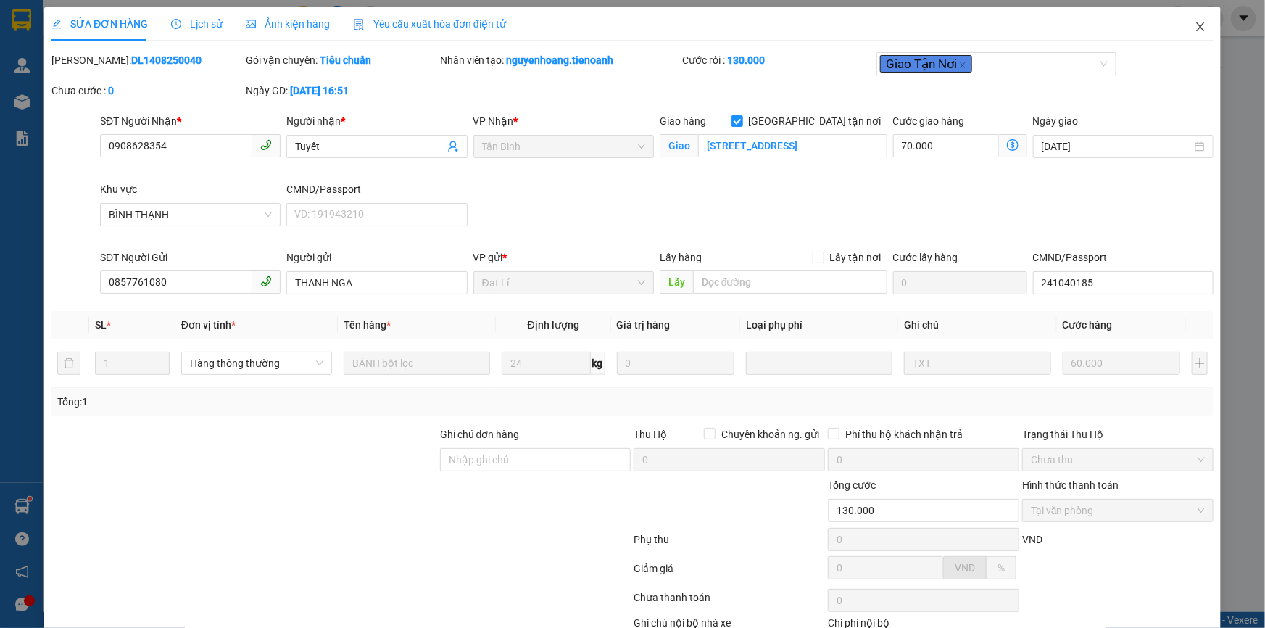
click at [1194, 25] on icon "close" at bounding box center [1200, 27] width 12 height 12
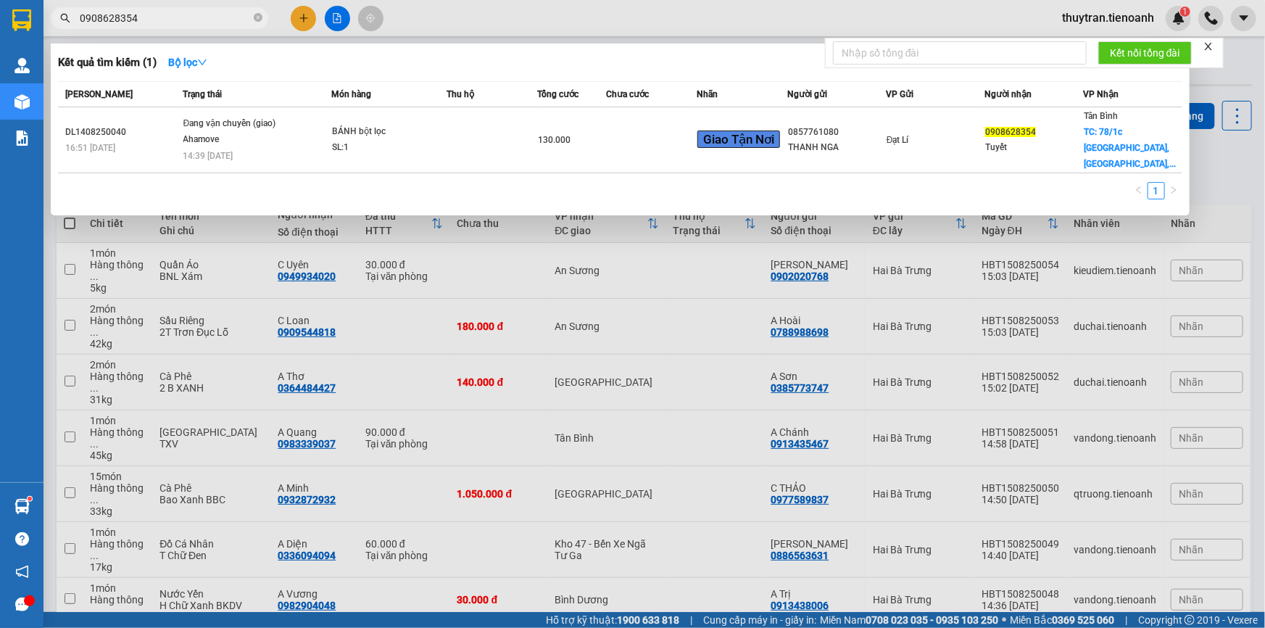
click at [156, 12] on input "0908628354" at bounding box center [165, 18] width 171 height 16
click at [1204, 130] on div at bounding box center [632, 314] width 1265 height 628
click at [258, 21] on icon "close-circle" at bounding box center [258, 17] width 9 height 9
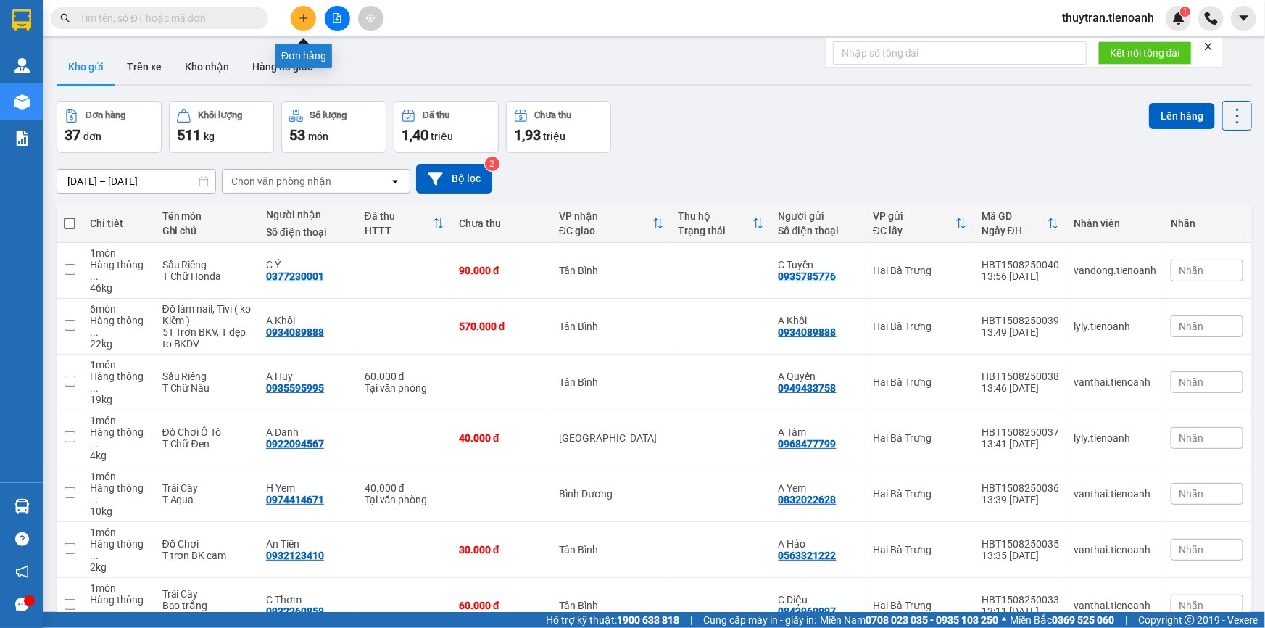
click at [304, 17] on icon "plus" at bounding box center [303, 17] width 8 height 1
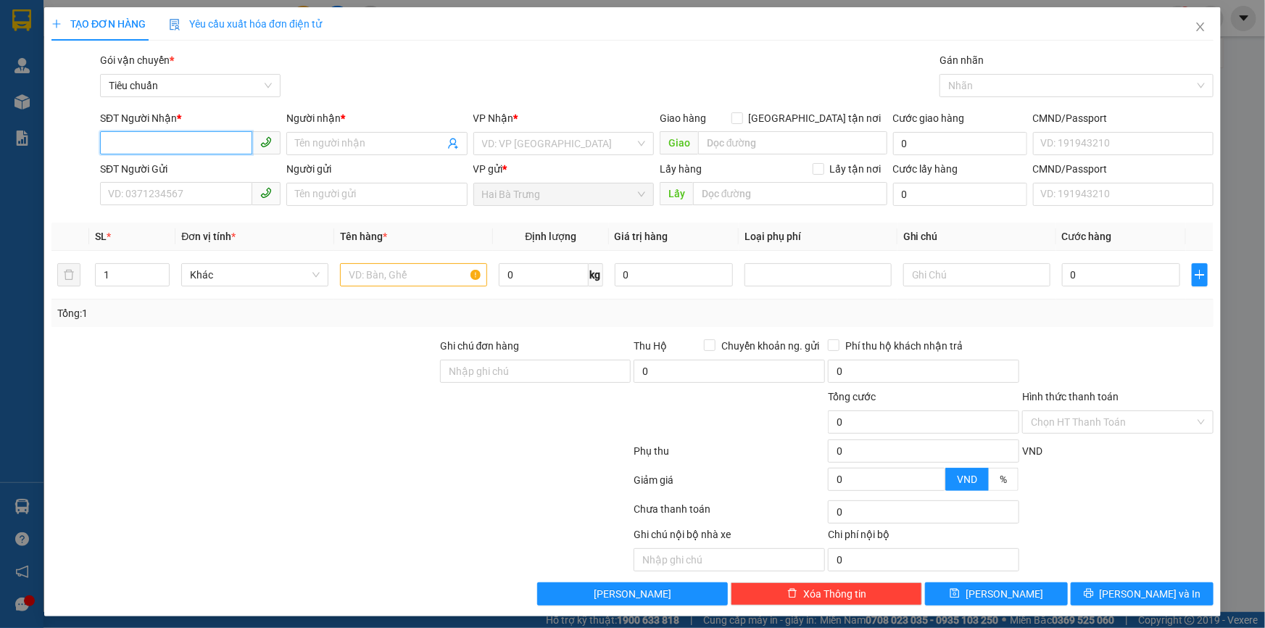
click at [188, 143] on input "SĐT Người Nhận *" at bounding box center [176, 142] width 152 height 23
paste input "0913152942"
type input "0913152942"
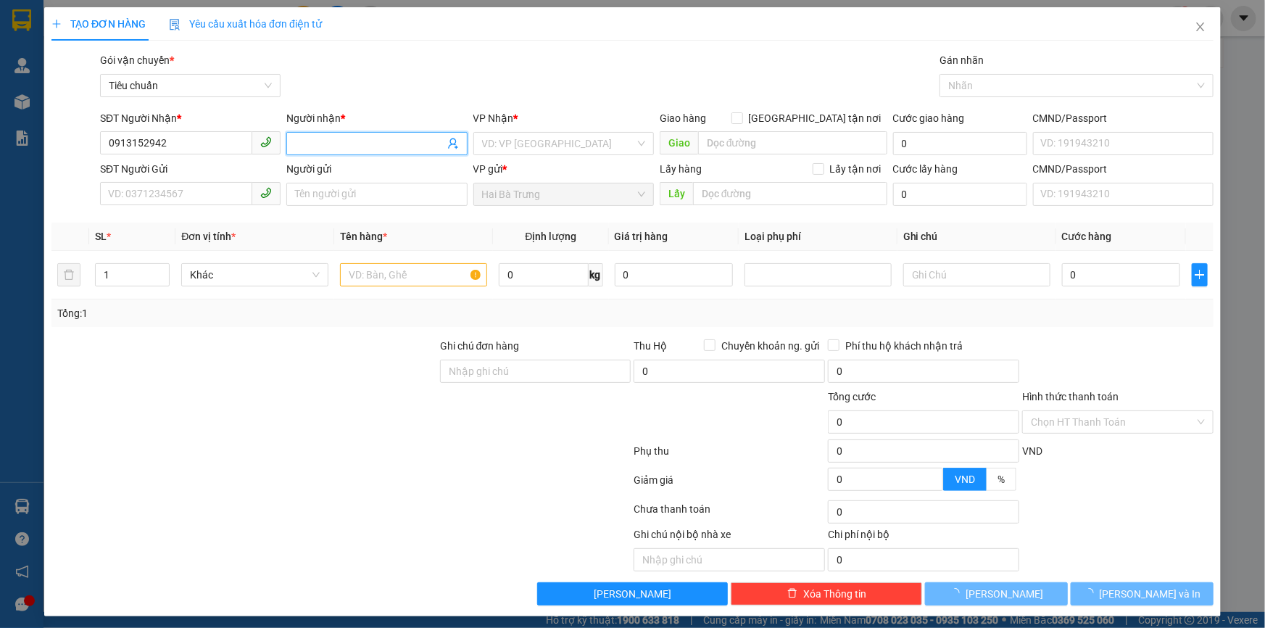
click at [329, 137] on input "Người nhận *" at bounding box center [369, 144] width 149 height 16
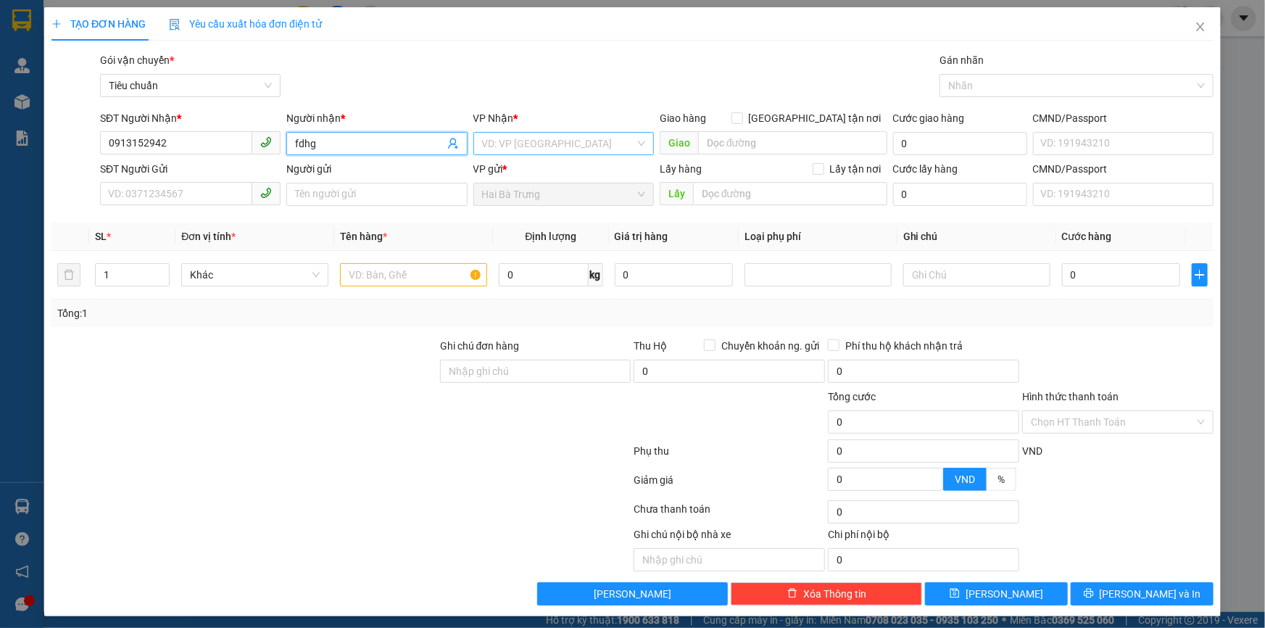
type input "fdhg"
click at [523, 138] on input "search" at bounding box center [558, 144] width 153 height 22
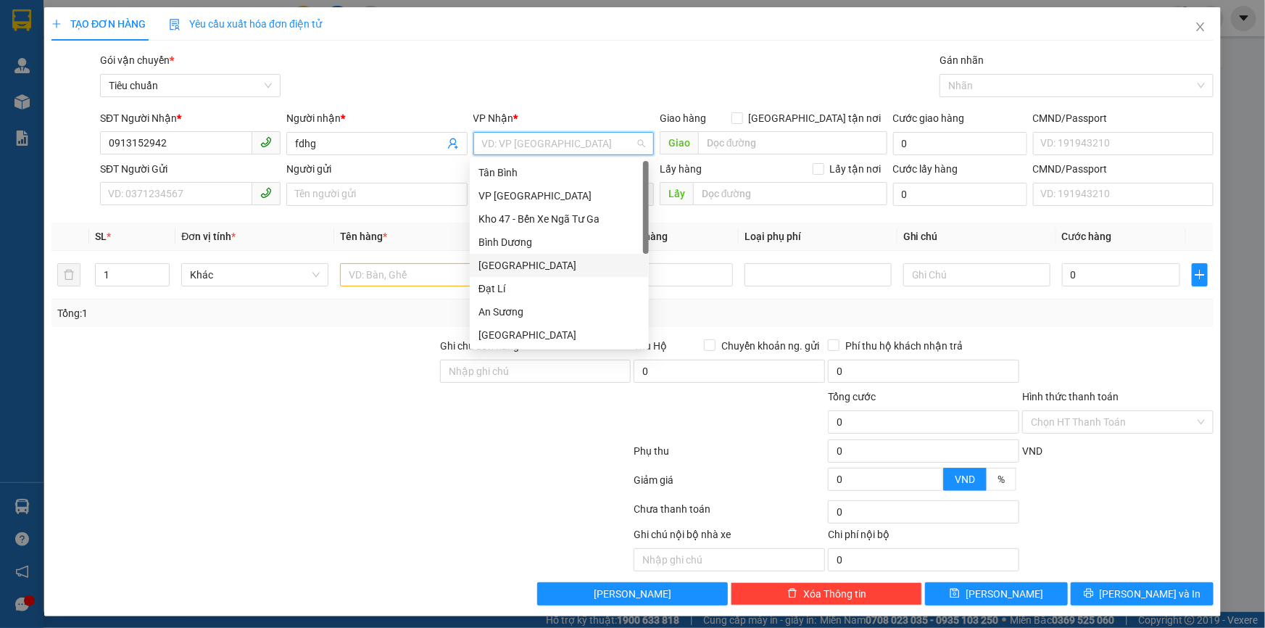
click at [498, 268] on div "[GEOGRAPHIC_DATA]" at bounding box center [559, 265] width 162 height 16
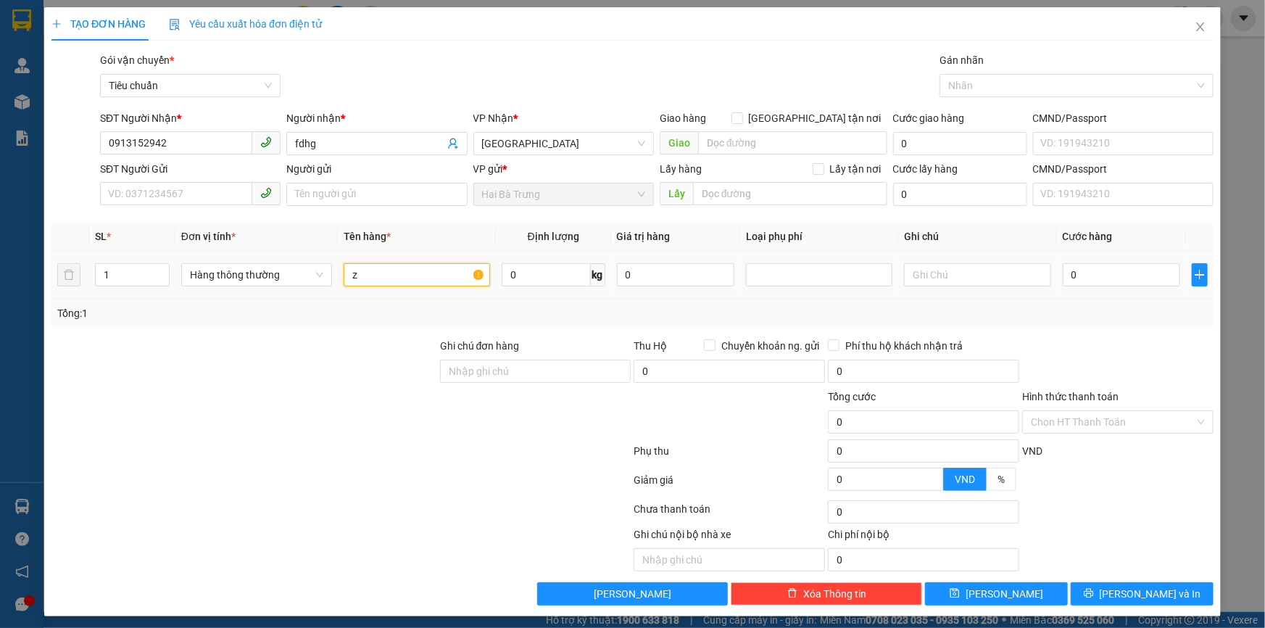
click at [389, 283] on input "z" at bounding box center [417, 274] width 146 height 23
type input "zgvd"
click at [541, 277] on input "0" at bounding box center [546, 274] width 89 height 23
type input "17"
click at [341, 444] on div at bounding box center [341, 453] width 582 height 29
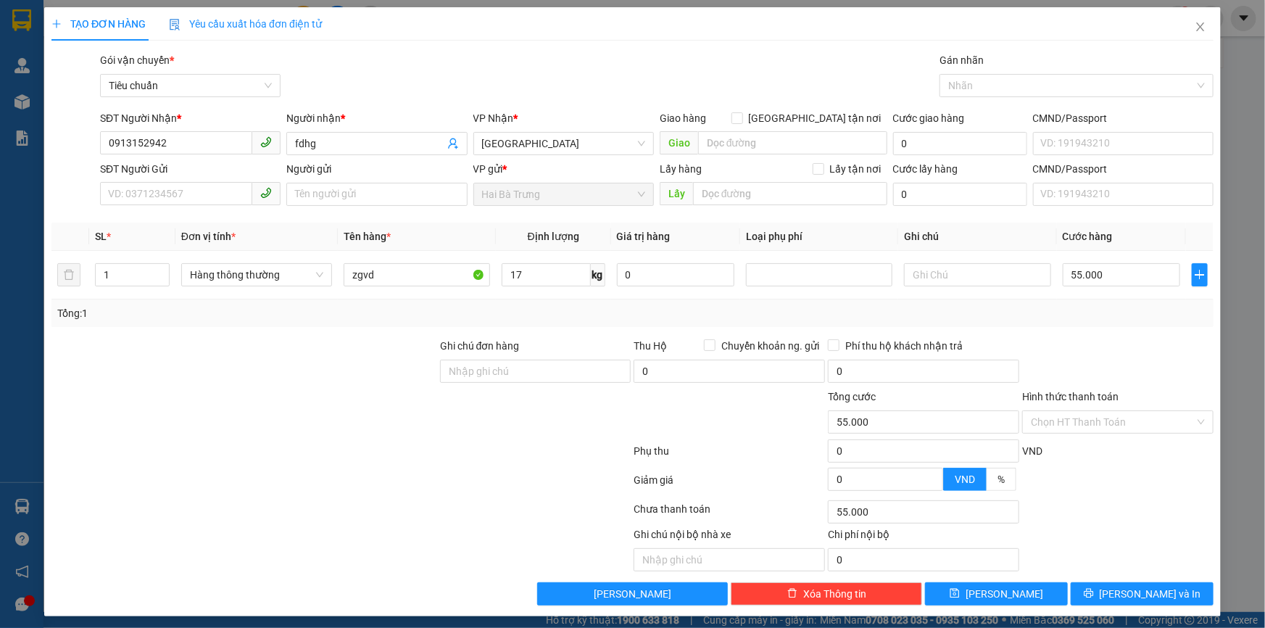
type input "55.000"
type input "14"
click at [329, 471] on div at bounding box center [341, 482] width 582 height 29
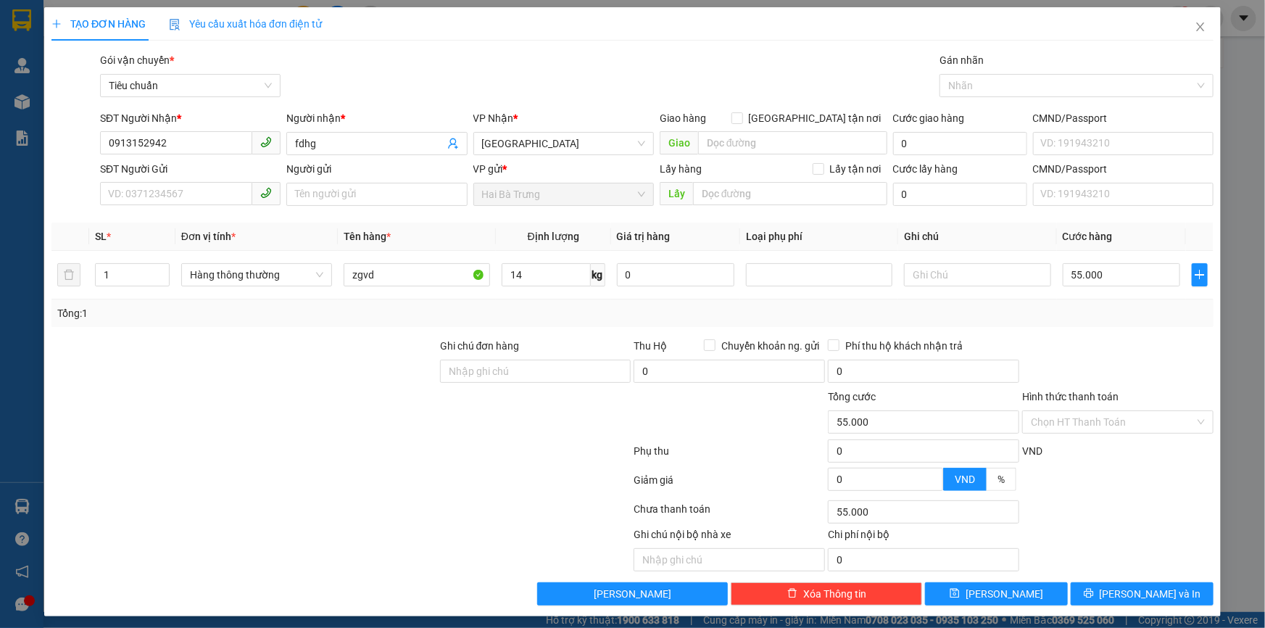
type input "50.000"
click at [1198, 27] on span "Close" at bounding box center [1200, 27] width 41 height 41
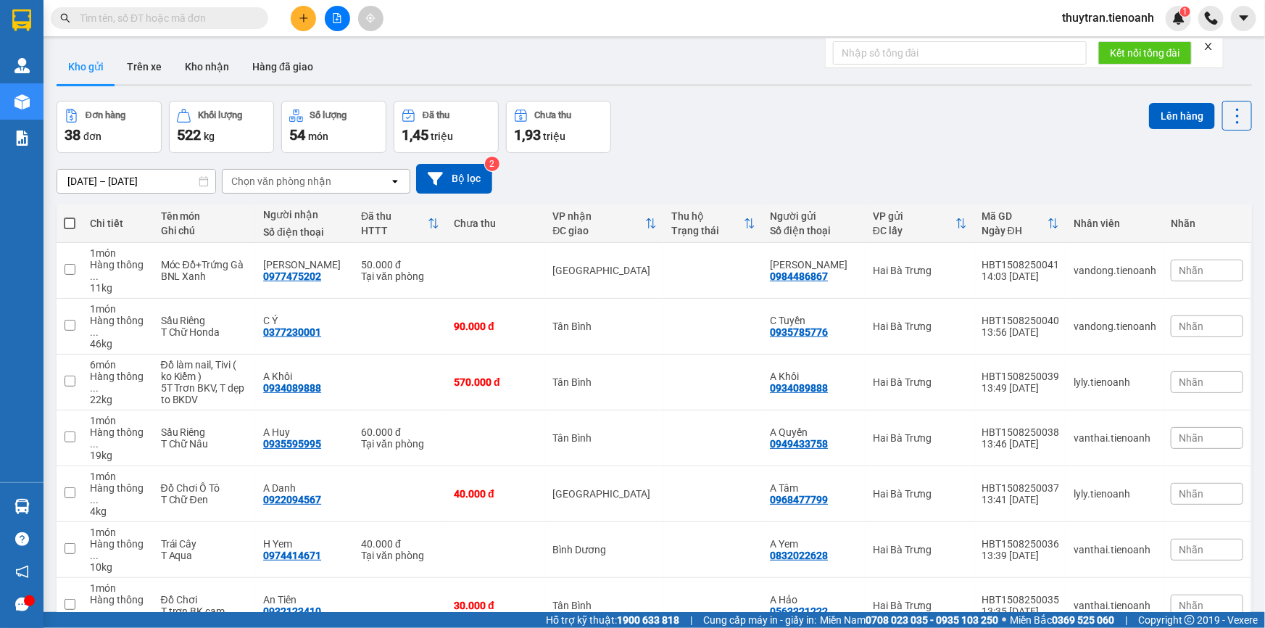
paste input "0943292255"
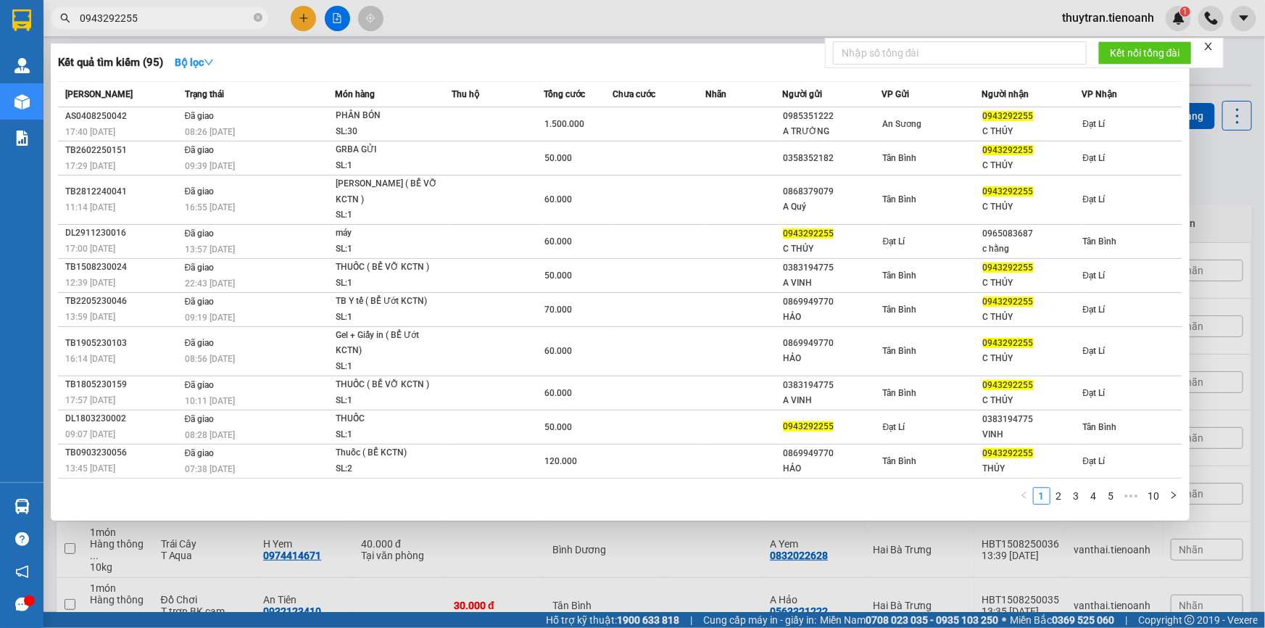
click at [118, 20] on input "0943292255" at bounding box center [165, 18] width 171 height 16
paste input "76761799"
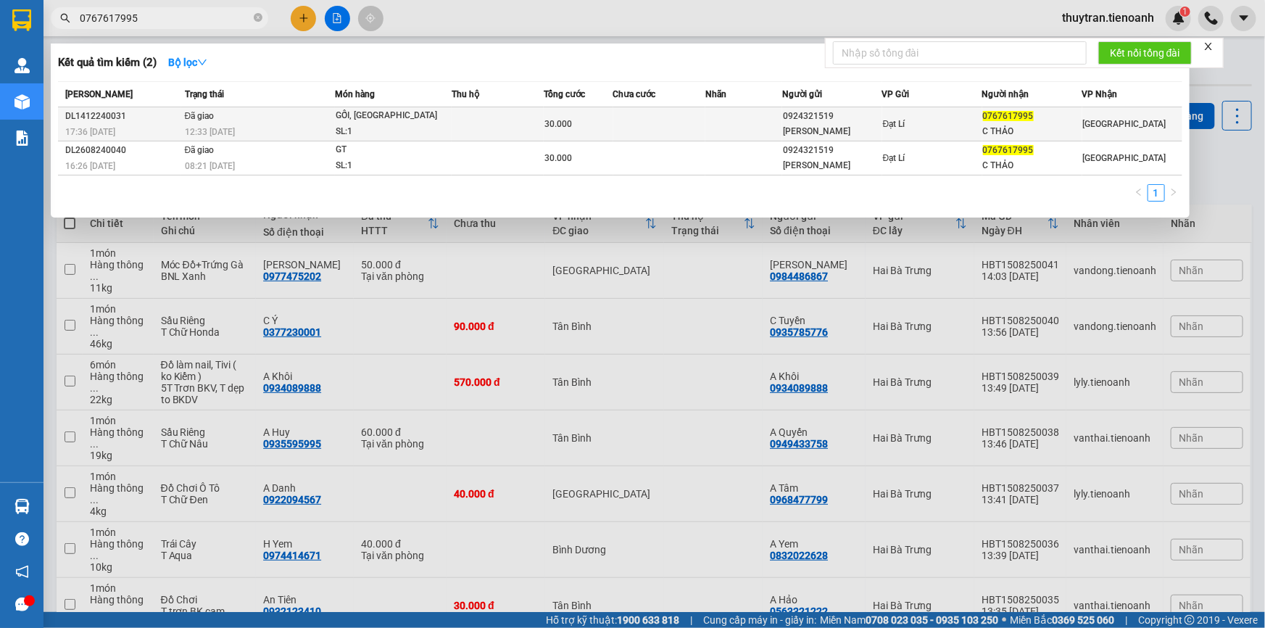
type input "0767617995"
click at [304, 130] on div "12:33 - 15/12" at bounding box center [259, 132] width 149 height 16
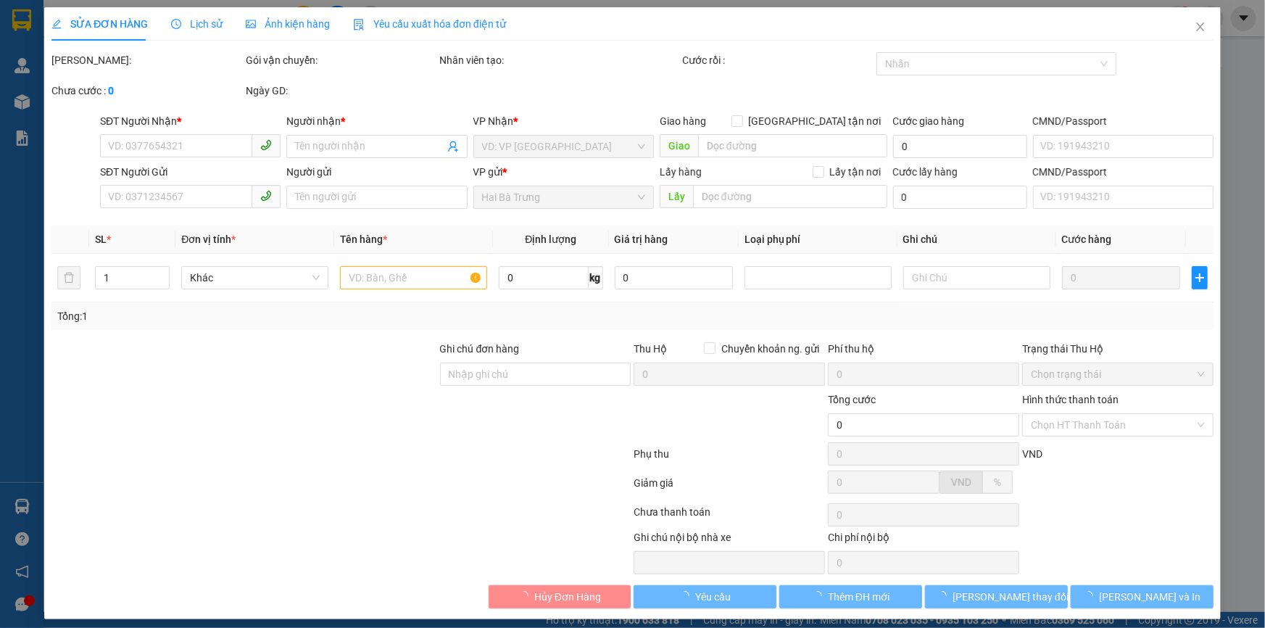
type input "0767617995"
type input "C THẢO"
type input "0924321519"
type input "C Vân"
type input "30.000"
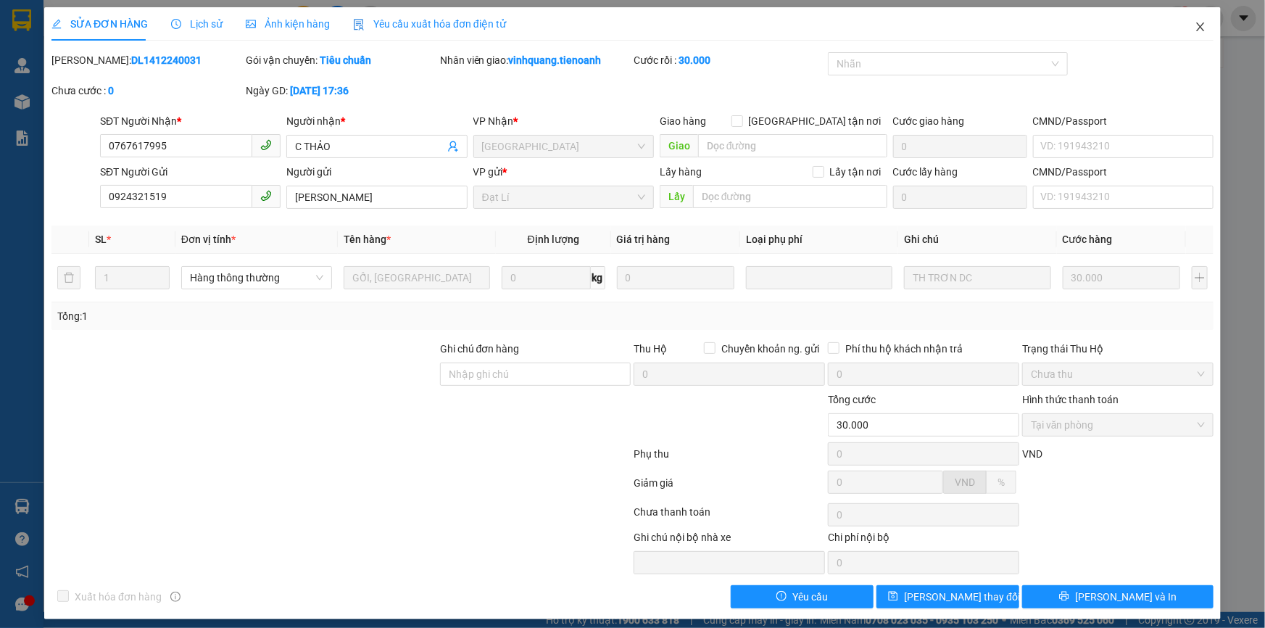
click at [1196, 25] on icon "close" at bounding box center [1200, 27] width 12 height 12
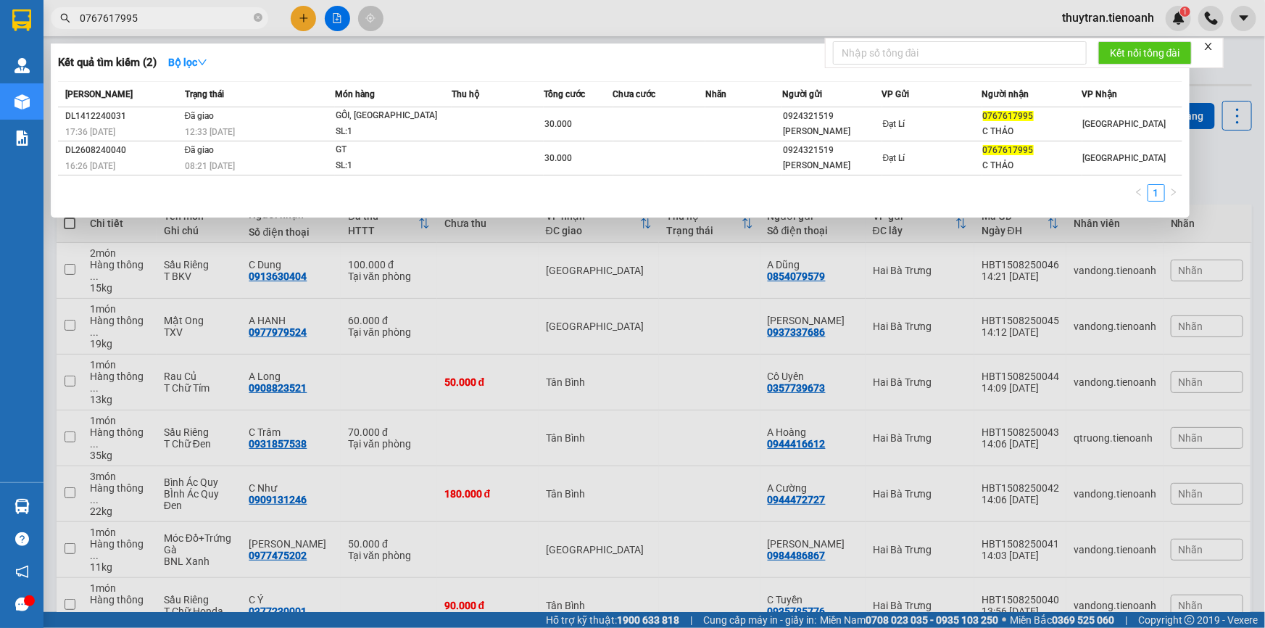
click at [173, 21] on input "0767617995" at bounding box center [165, 18] width 171 height 16
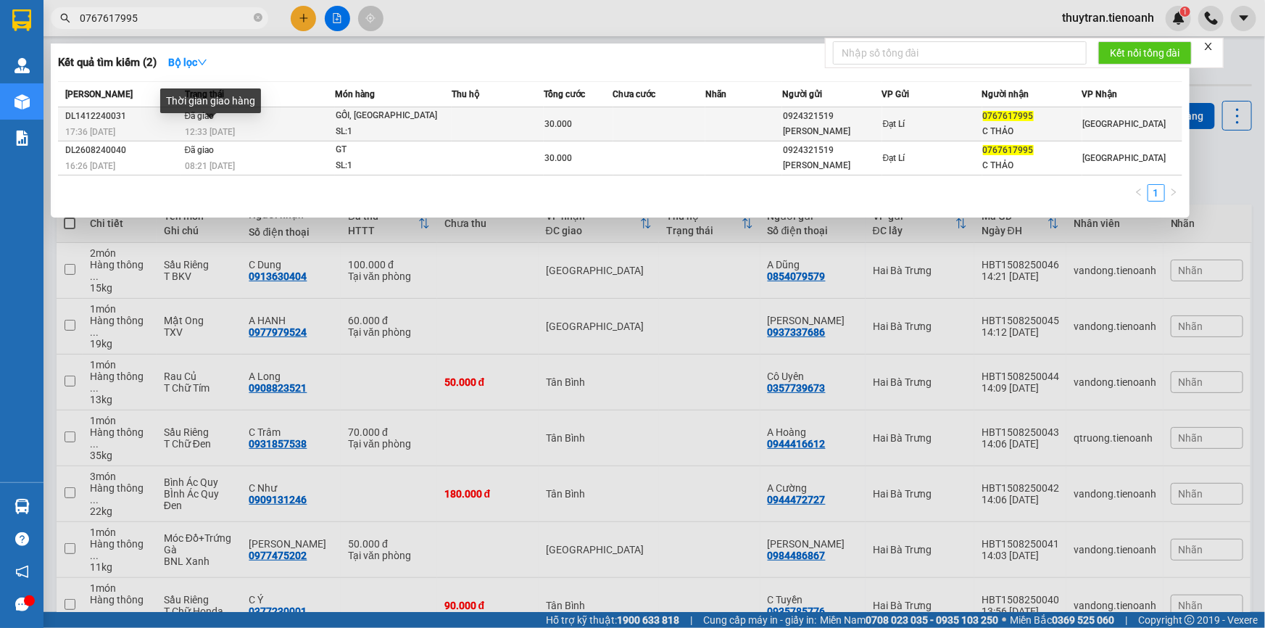
click at [219, 128] on span "12:33 - 15/12" at bounding box center [210, 132] width 50 height 10
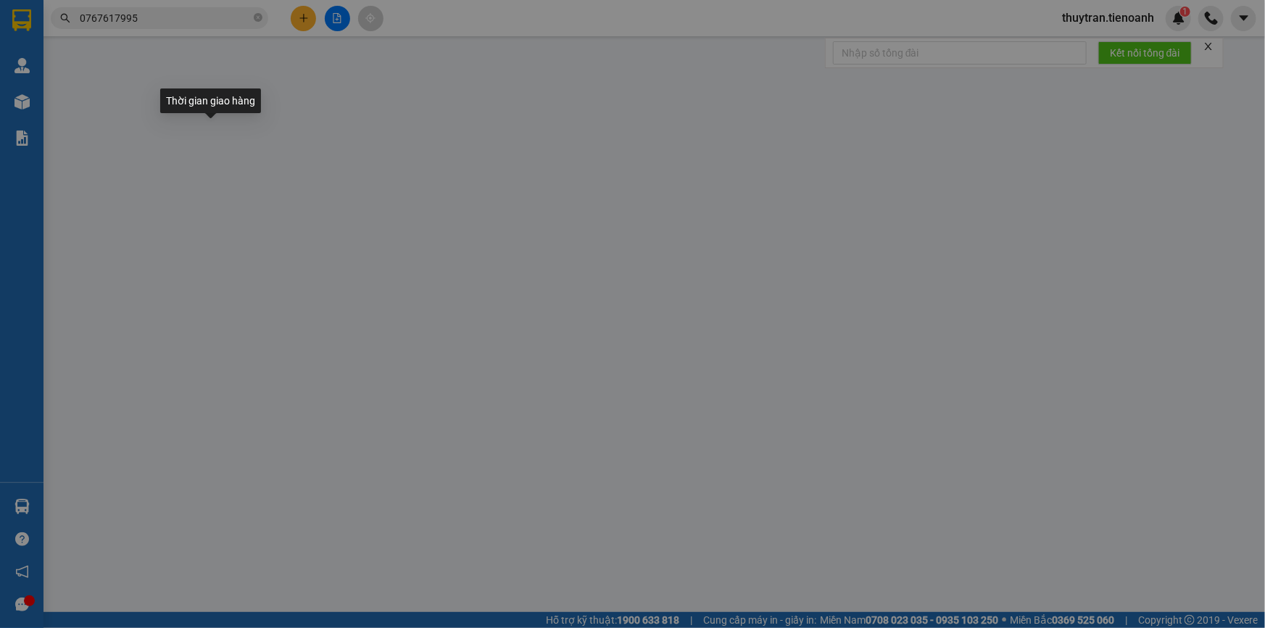
type input "0767617995"
type input "C THẢO"
type input "0924321519"
type input "C Vân"
type input "30.000"
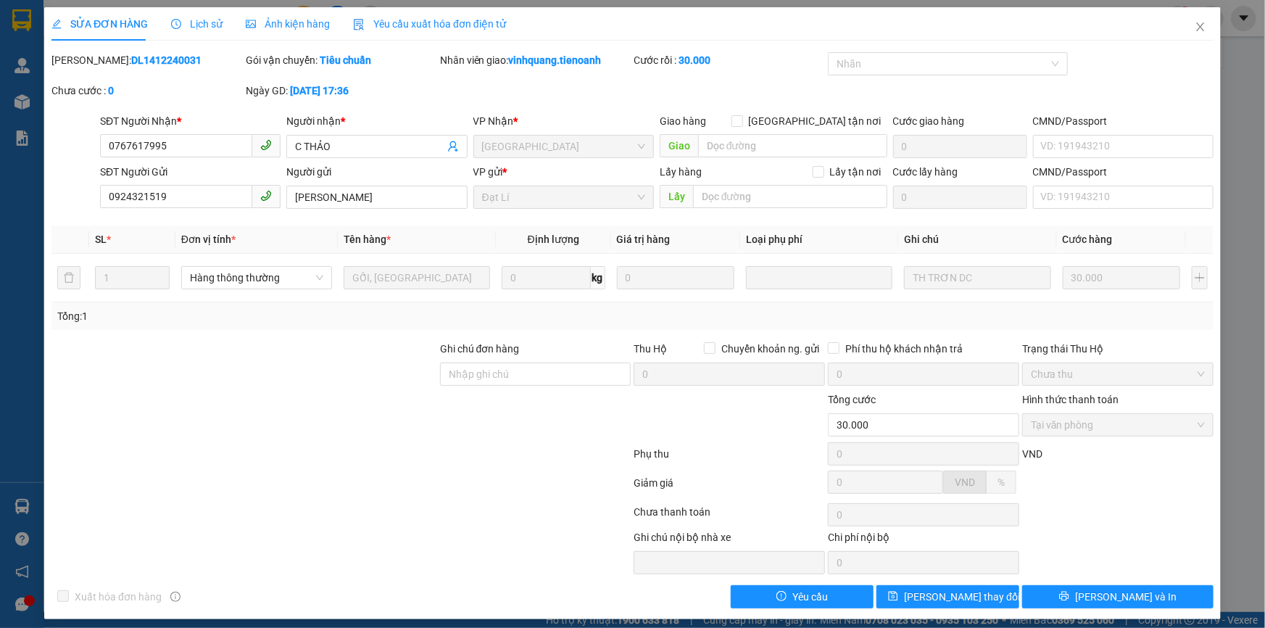
click at [195, 19] on span "Lịch sử" at bounding box center [196, 24] width 51 height 12
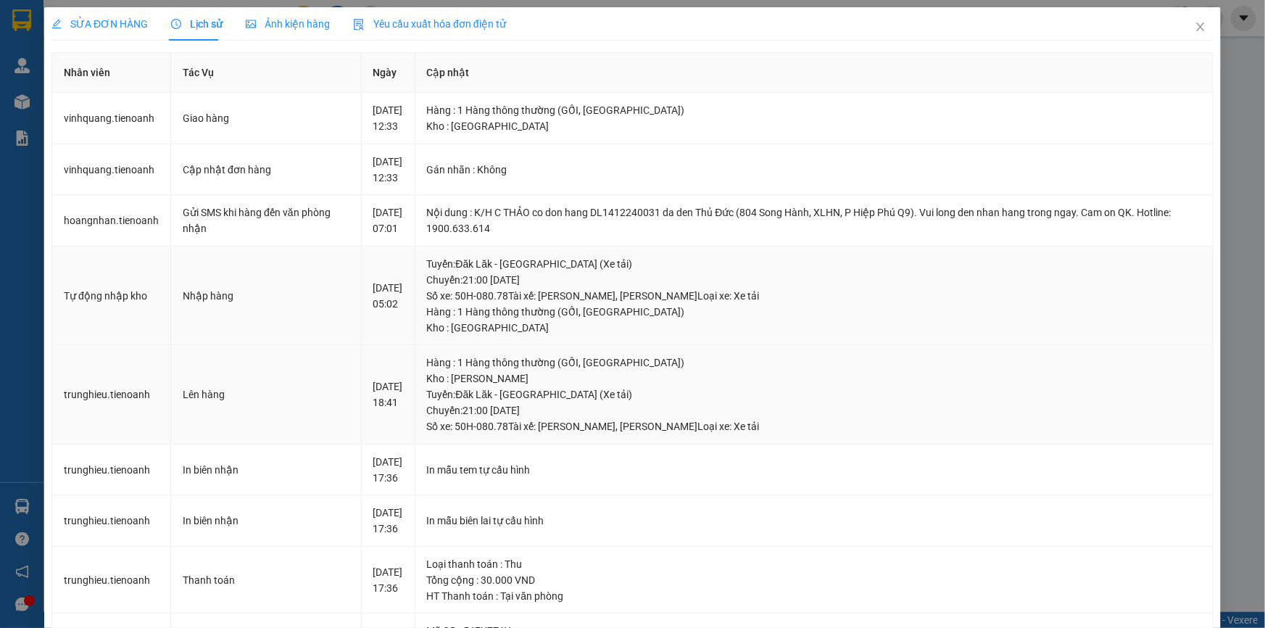
scroll to position [197, 0]
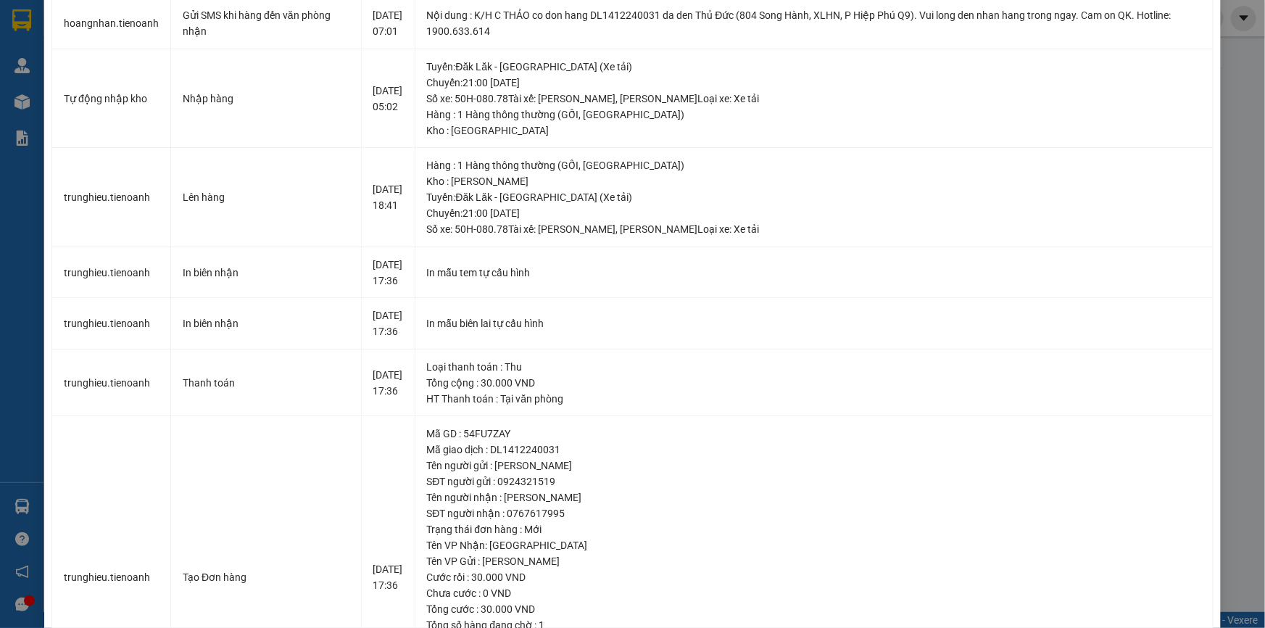
click at [1235, 79] on div "SỬA ĐƠN HÀNG Lịch sử Ảnh kiện hàng Yêu cầu xuất hóa đơn điện tử Total Paid Fee …" at bounding box center [632, 314] width 1265 height 628
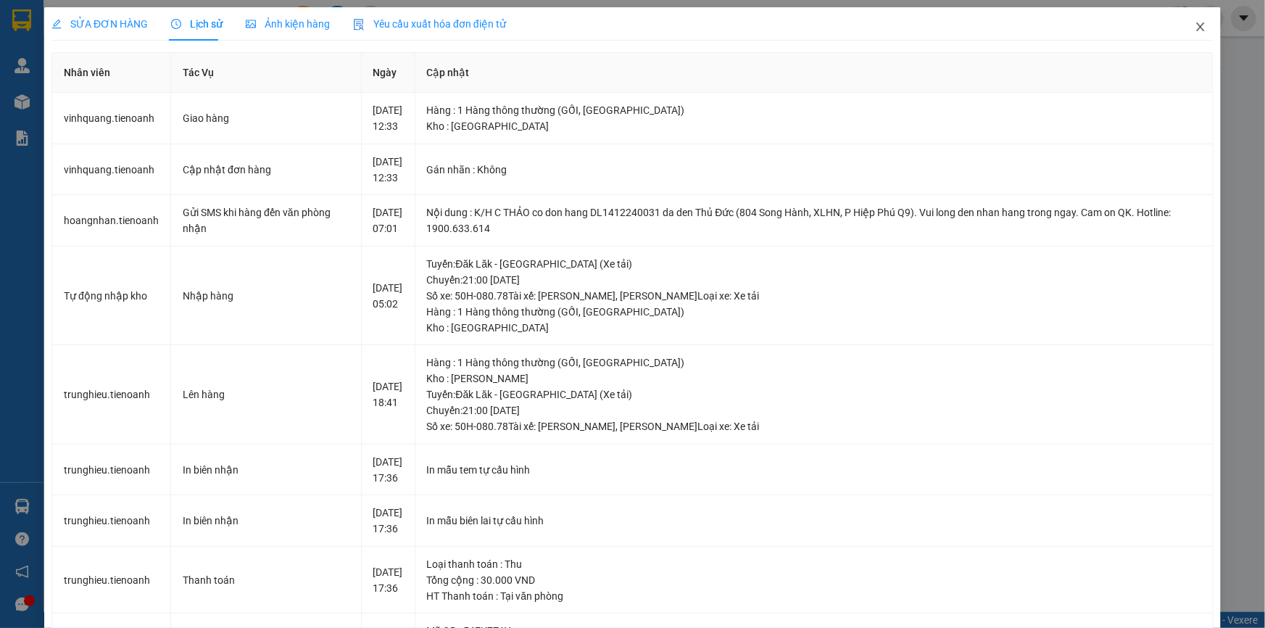
click at [1194, 27] on icon "close" at bounding box center [1200, 27] width 12 height 12
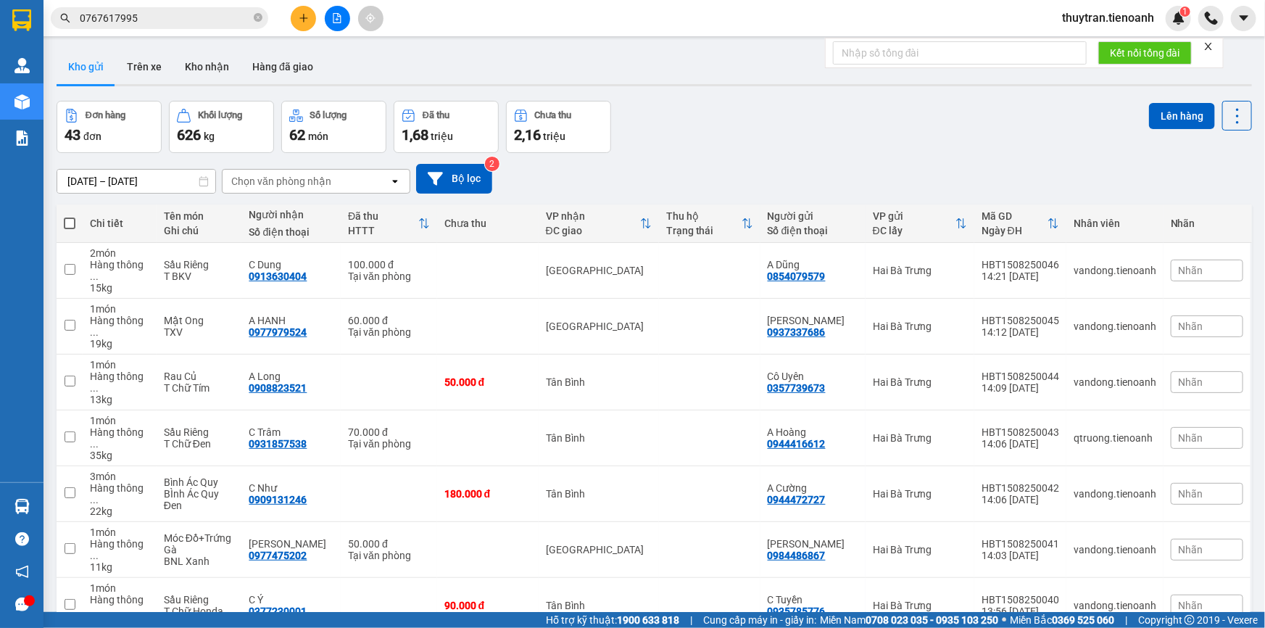
click at [154, 10] on input "0767617995" at bounding box center [165, 18] width 171 height 16
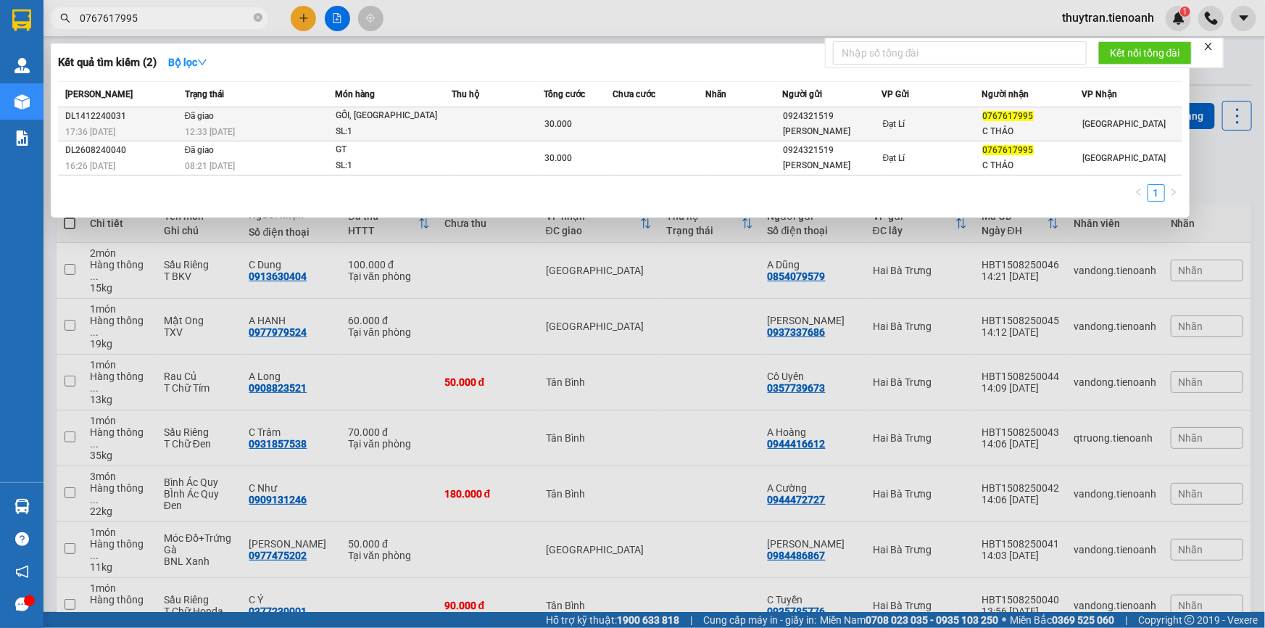
click at [253, 128] on div "12:33 - 15/12" at bounding box center [259, 132] width 149 height 16
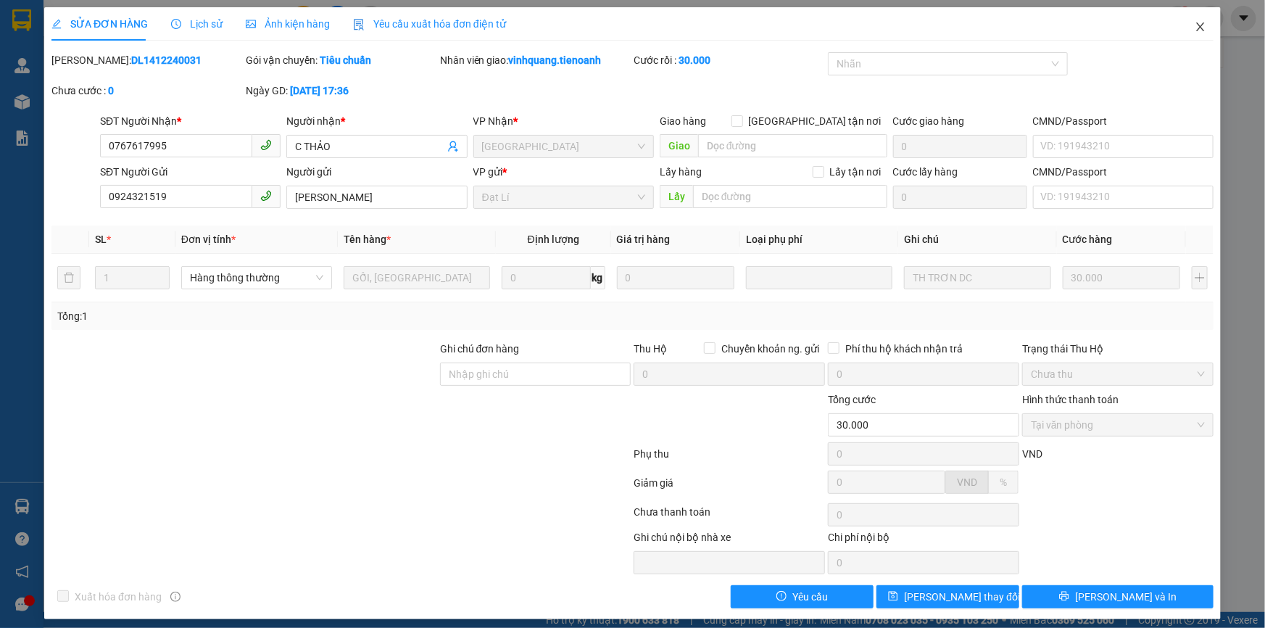
click at [1196, 29] on icon "close" at bounding box center [1200, 26] width 8 height 9
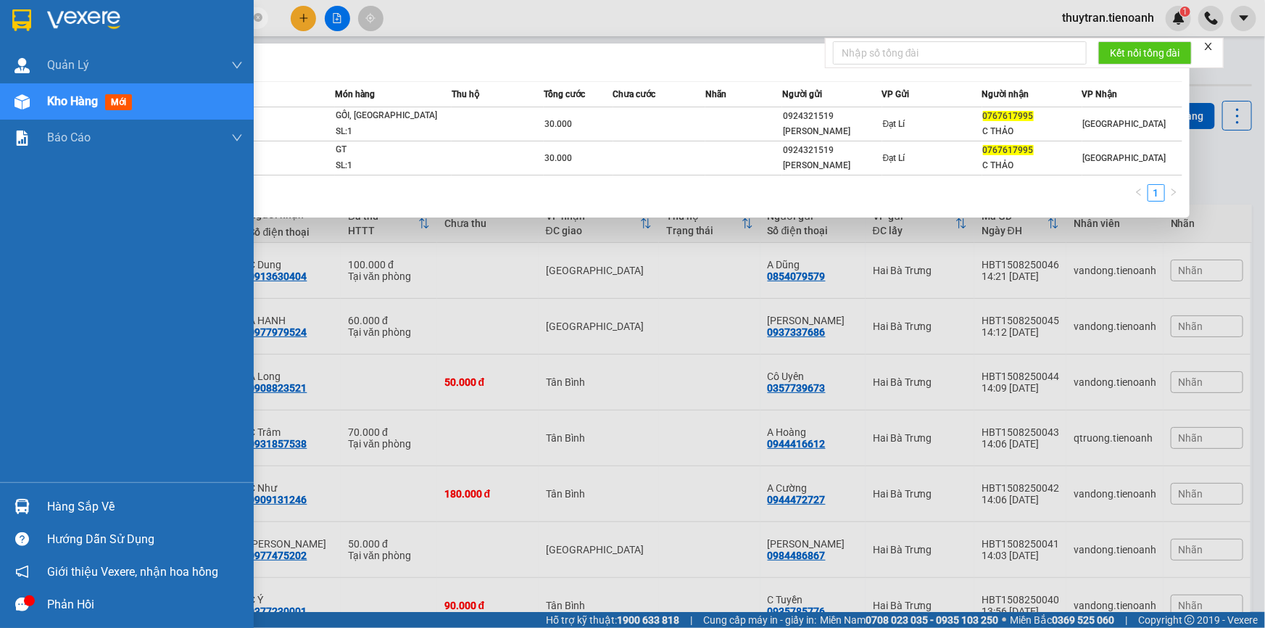
drag, startPoint x: 149, startPoint y: 22, endPoint x: 0, endPoint y: 25, distance: 148.6
click at [0, 25] on section "Kết quả tìm kiếm ( 2 ) Bộ lọc Mã ĐH Trạng thái Món hàng Thu hộ Tổng cước Chưa c…" at bounding box center [632, 314] width 1265 height 628
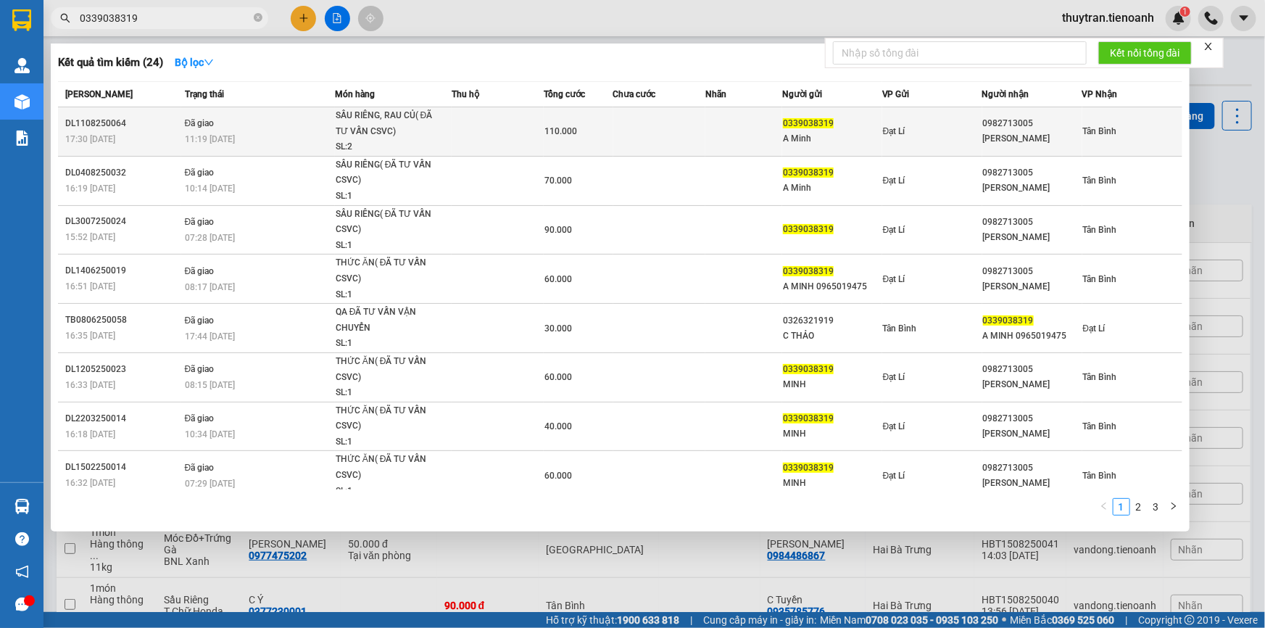
type input "0339038319"
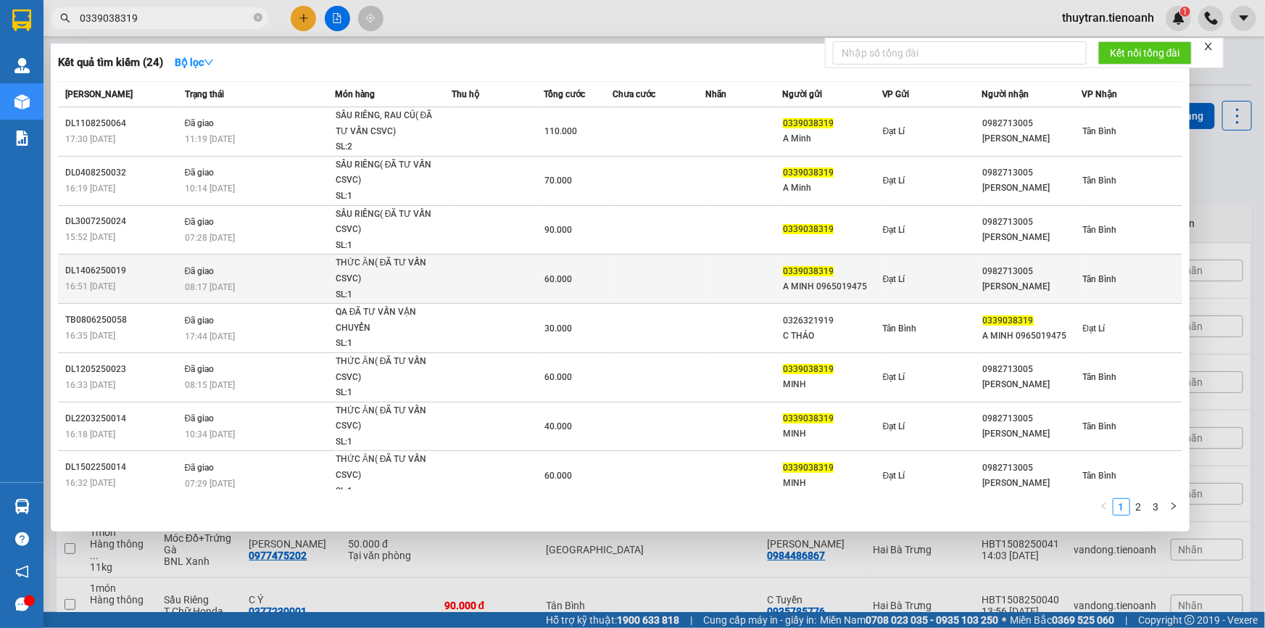
drag, startPoint x: 152, startPoint y: 146, endPoint x: 187, endPoint y: 274, distance: 132.9
click at [188, 275] on tbody "DL1108250064 17:30 - 11/08 Đã giao 11:19 - 12/08 SẦU RIÊNG, RAU CỦ( ĐÃ TƯ VẤN C…" at bounding box center [620, 337] width 1124 height 461
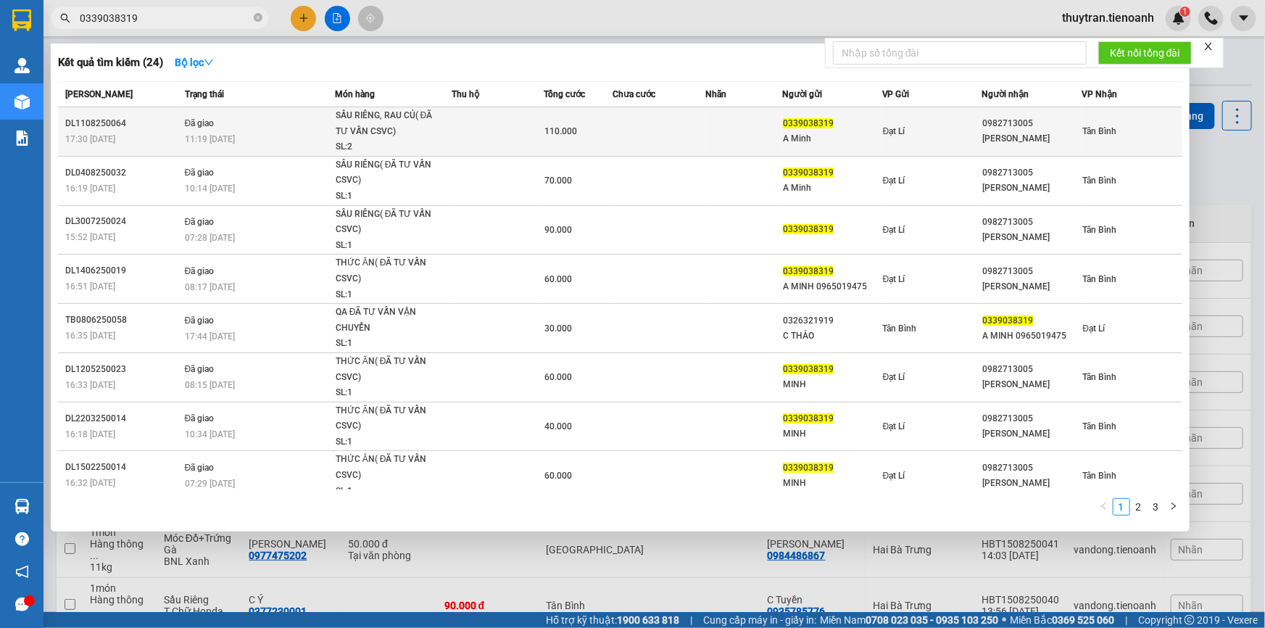
click at [262, 139] on div "11:19 [DATE]" at bounding box center [259, 139] width 149 height 16
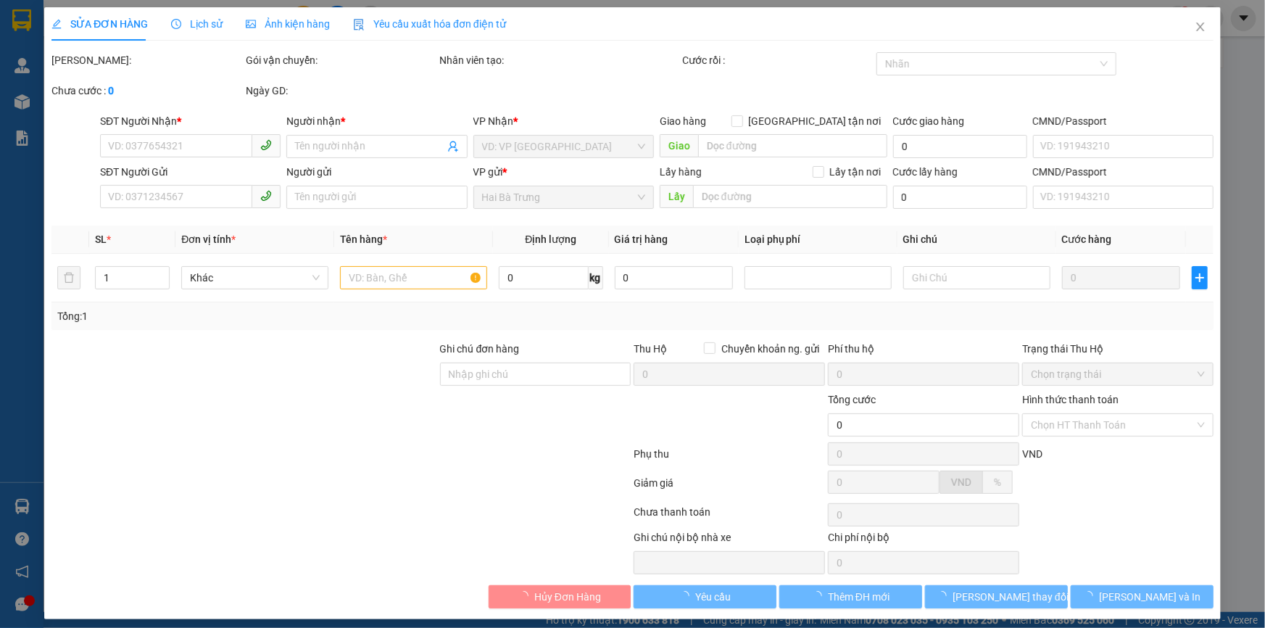
type input "0982713005"
type input "[PERSON_NAME]"
type input "0339038319"
type input "A Minh"
type input "110.000"
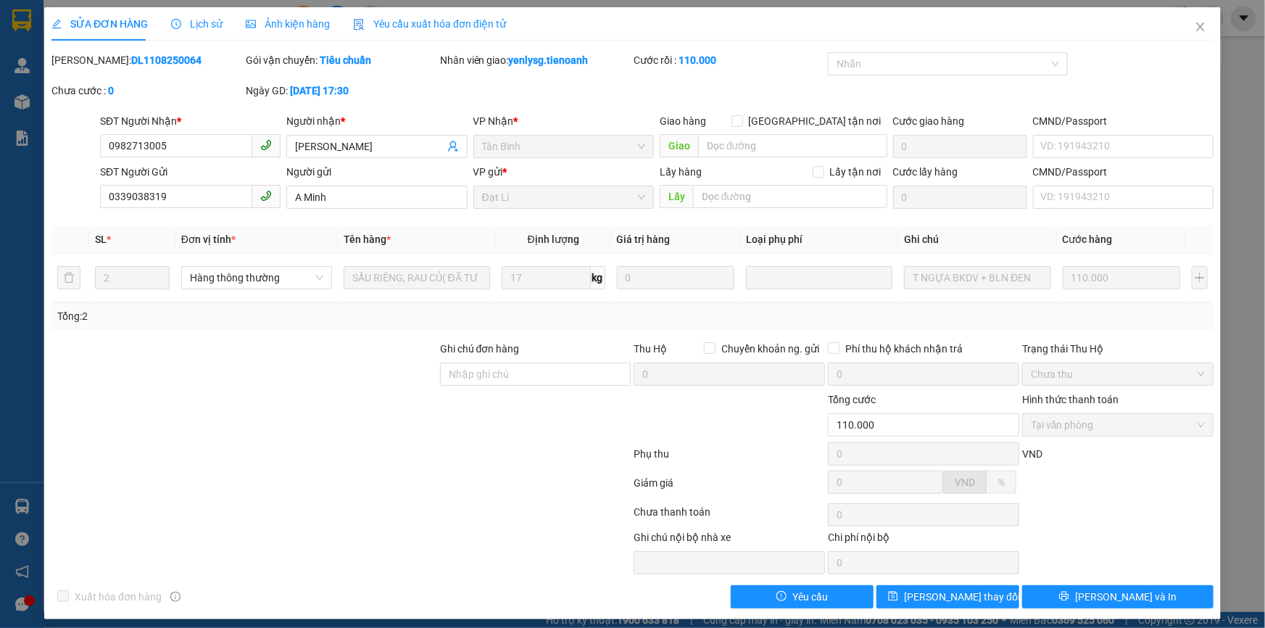
click at [183, 29] on span "Lịch sử" at bounding box center [196, 24] width 51 height 12
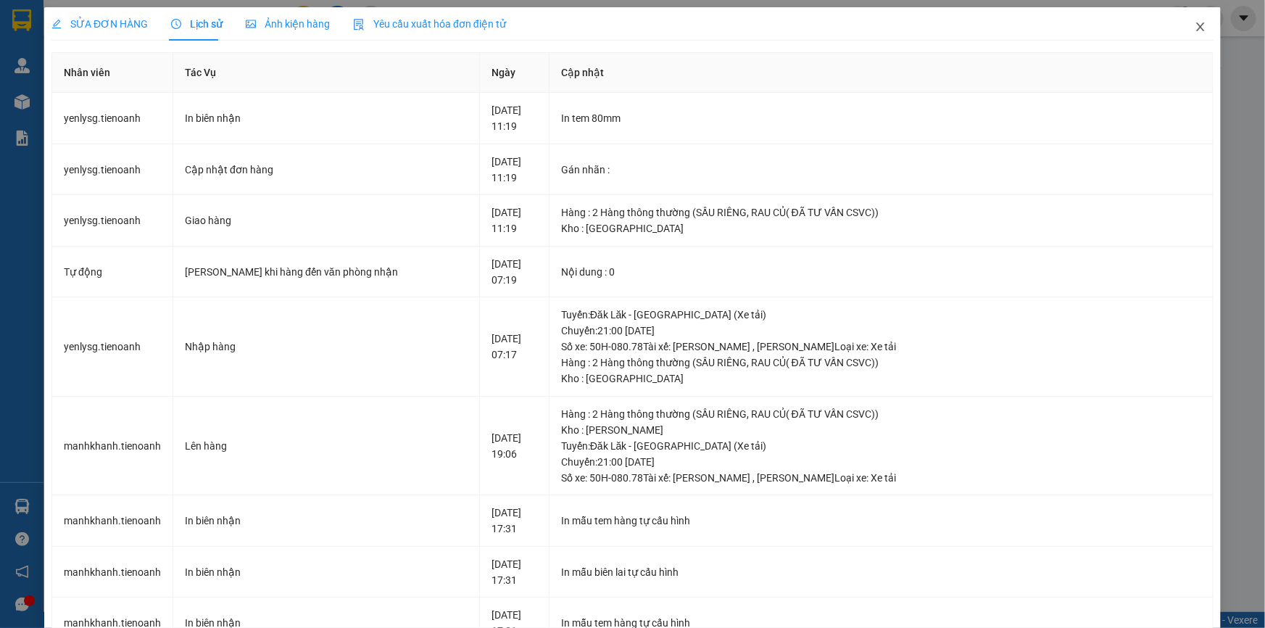
click at [1196, 30] on icon "close" at bounding box center [1200, 26] width 8 height 9
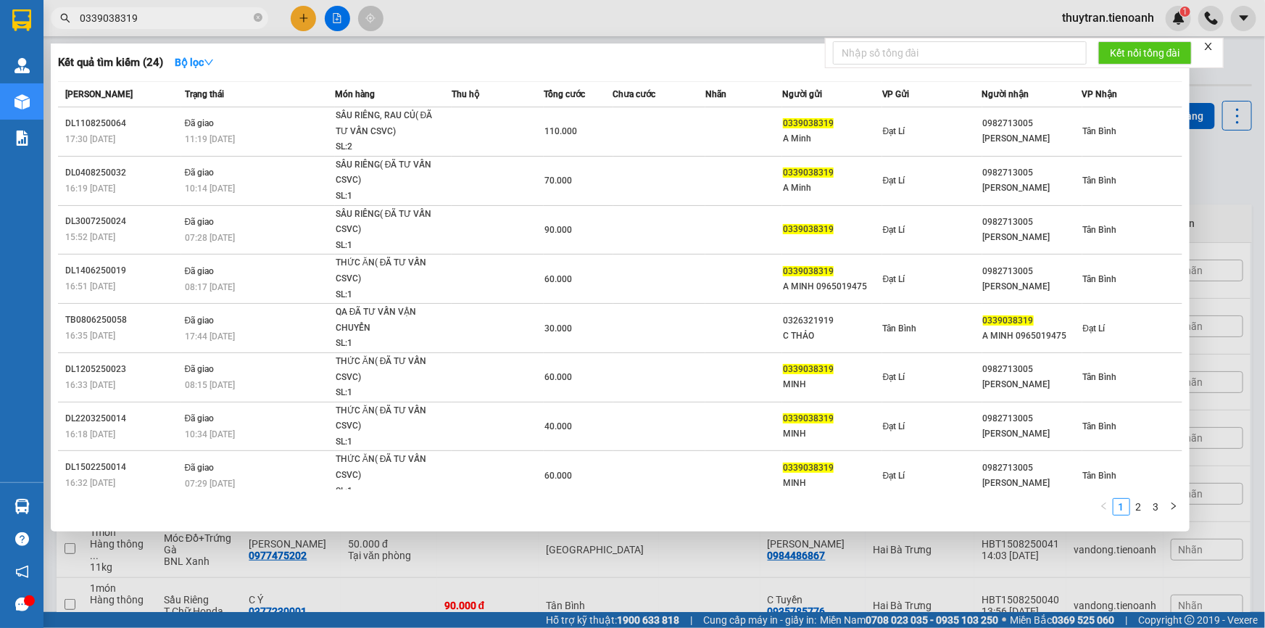
click at [154, 22] on input "0339038319" at bounding box center [165, 18] width 171 height 16
drag, startPoint x: 149, startPoint y: 21, endPoint x: 26, endPoint y: 18, distance: 122.5
click at [26, 18] on section "Kết quả tìm kiếm ( 24 ) Bộ lọc Mã ĐH Trạng thái Món hàng Thu hộ Tổng cước Chưa …" at bounding box center [632, 314] width 1265 height 628
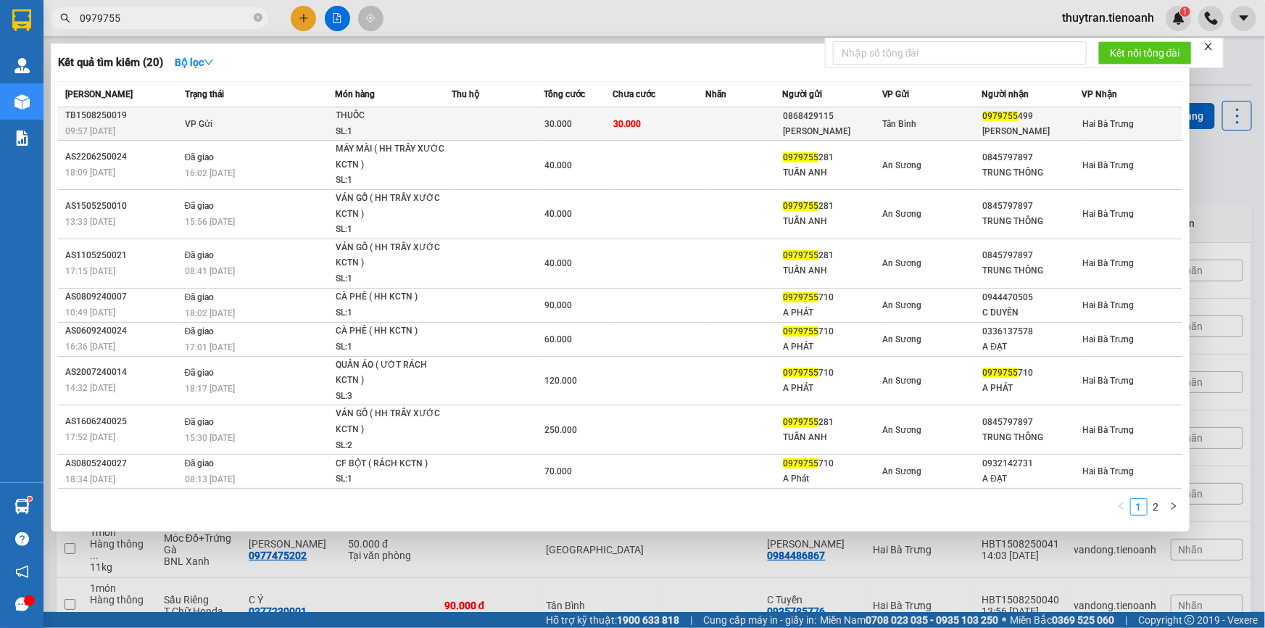
type input "0979755"
click at [672, 131] on td "30.000" at bounding box center [659, 123] width 92 height 33
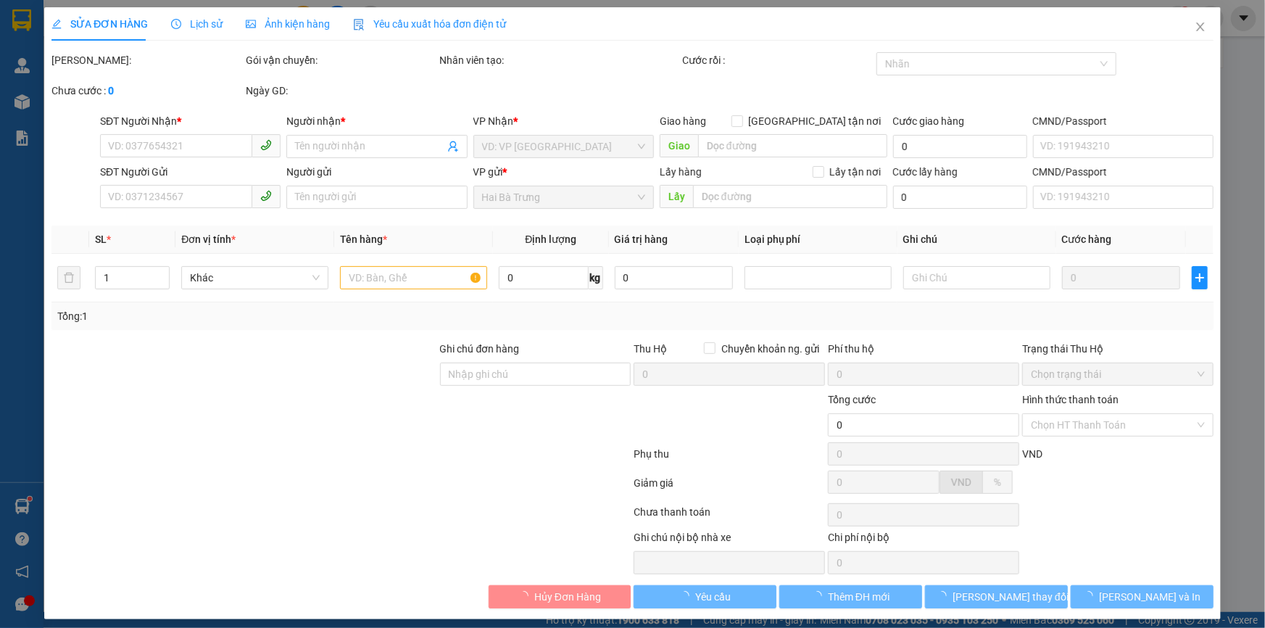
type input "0979755499"
type input "[PERSON_NAME]"
type input "0868429115"
type input "[PERSON_NAME]"
type input "30.000"
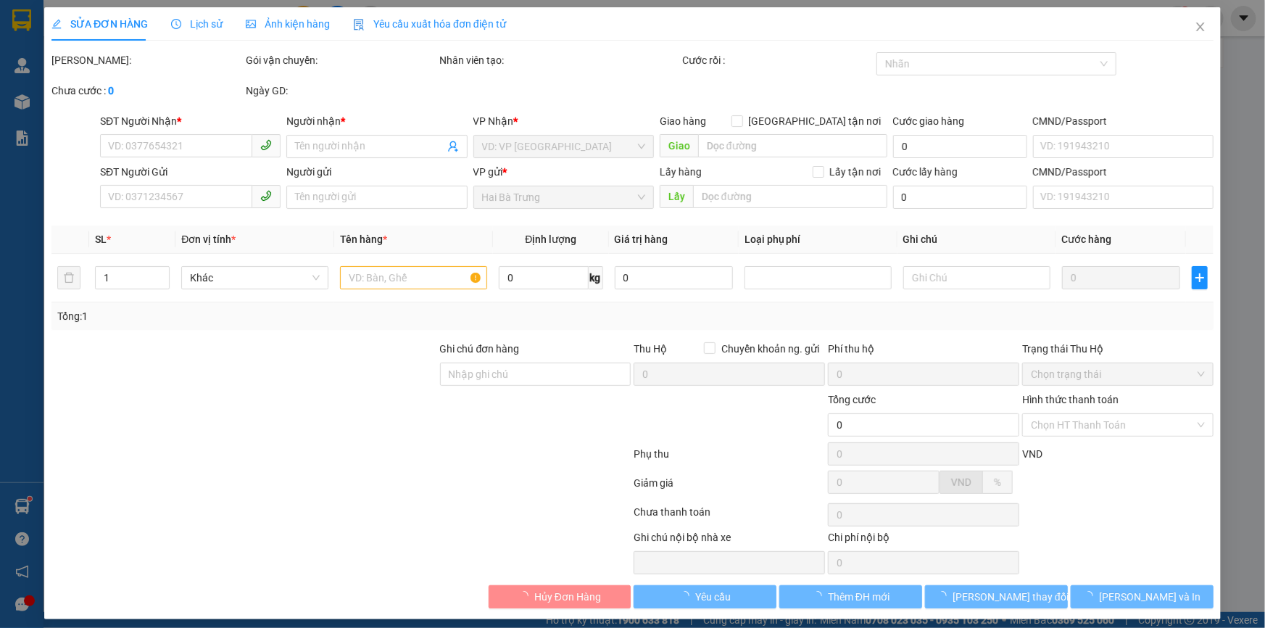
type input "30.000"
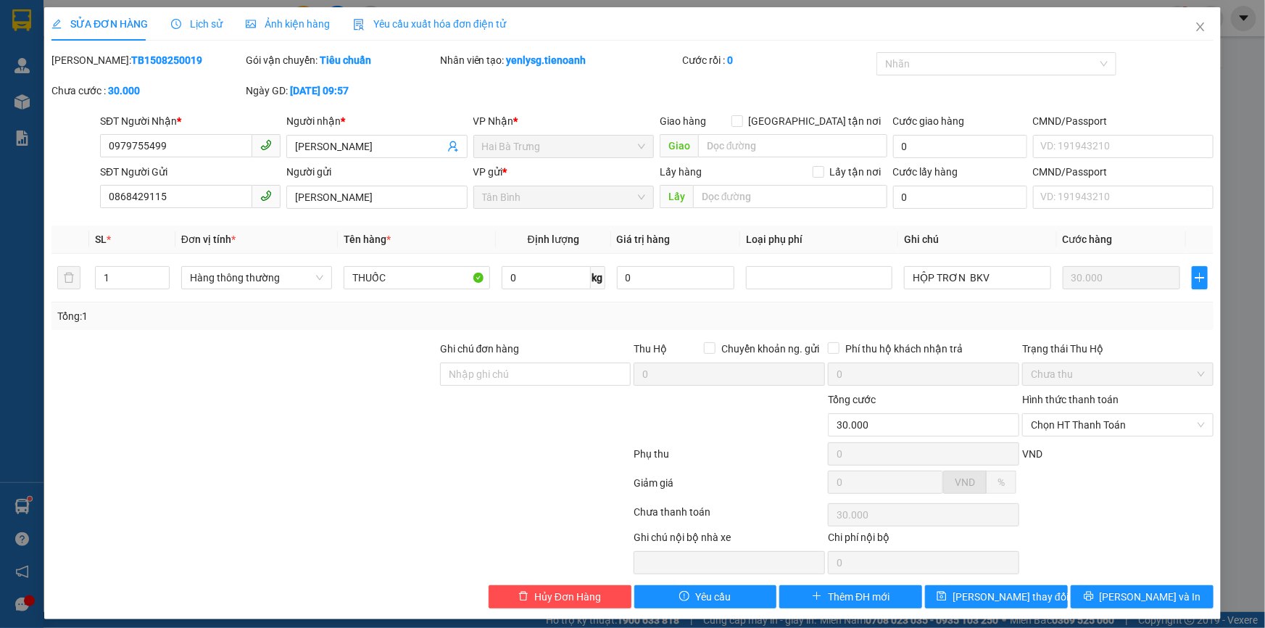
click at [202, 23] on span "Lịch sử" at bounding box center [196, 24] width 51 height 12
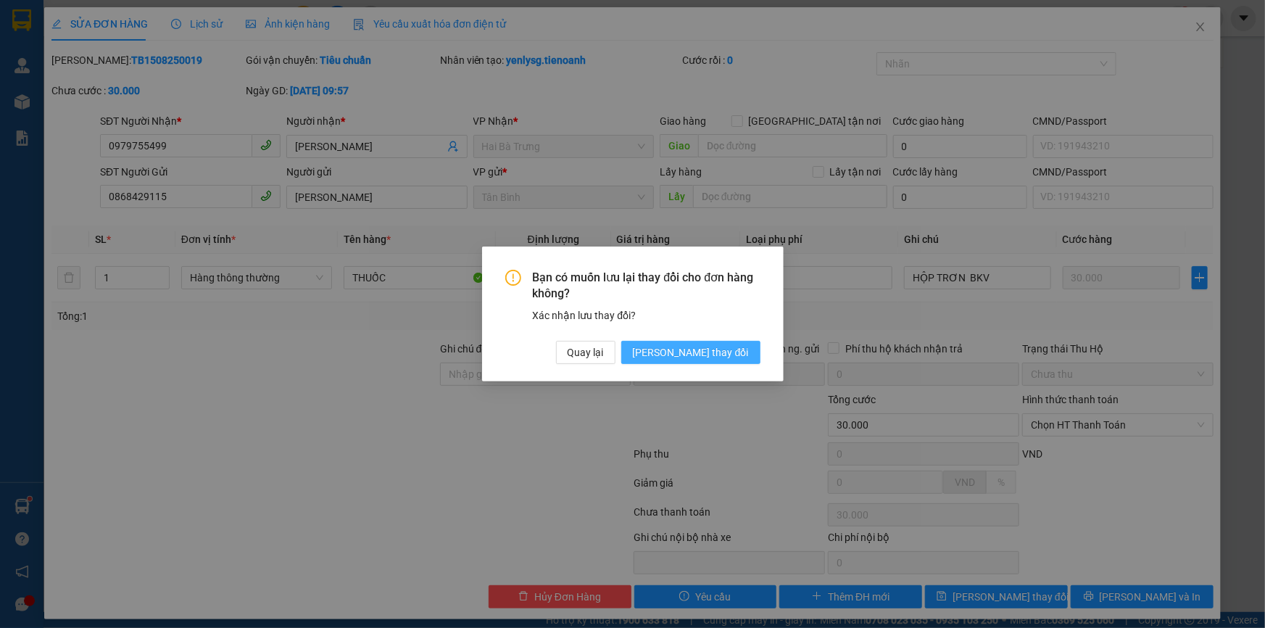
click at [710, 354] on span "[PERSON_NAME] thay đổi" at bounding box center [691, 352] width 116 height 16
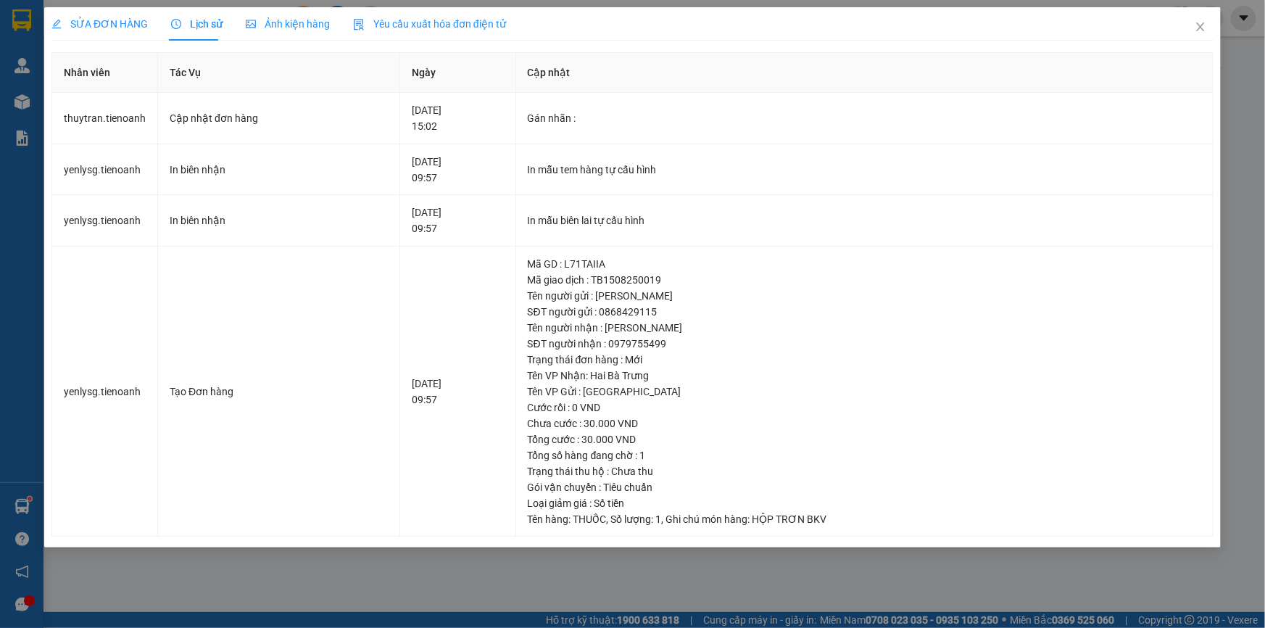
click at [109, 29] on span "SỬA ĐƠN HÀNG" at bounding box center [99, 24] width 96 height 12
